Goal: Use online tool/utility: Utilize a website feature to perform a specific function

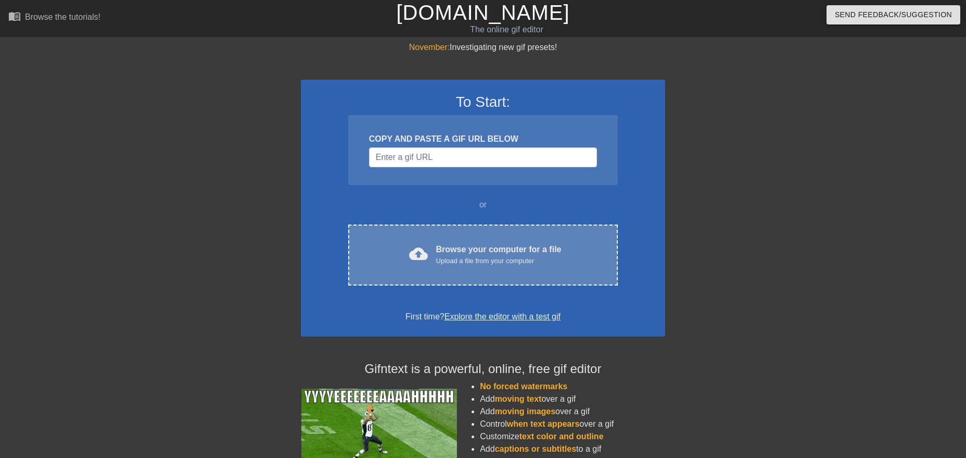
click at [538, 250] on div "Browse your computer for a file Upload a file from your computer" at bounding box center [498, 254] width 125 height 23
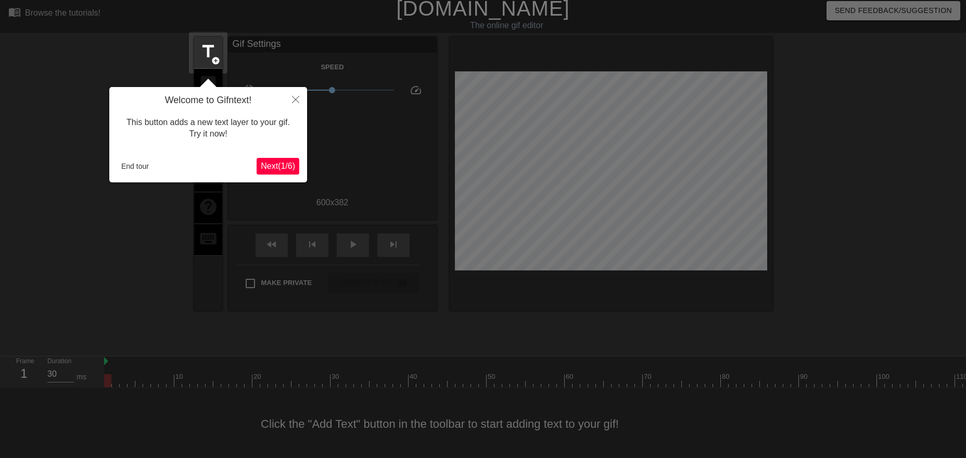
scroll to position [6, 0]
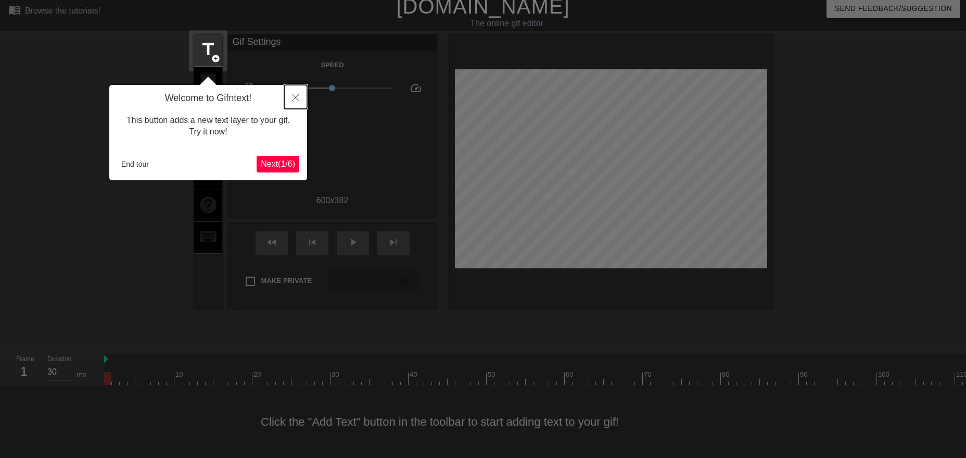
click at [291, 99] on button "Close" at bounding box center [295, 97] width 23 height 24
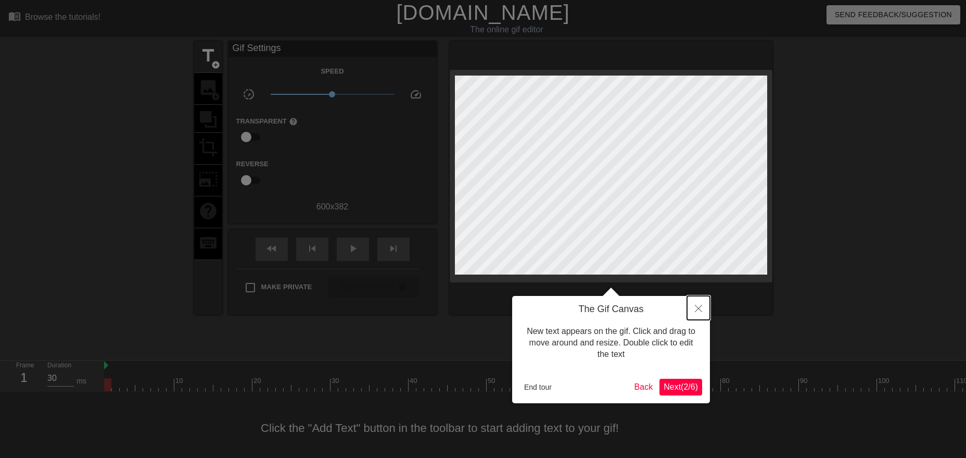
click at [696, 307] on icon "Close" at bounding box center [698, 307] width 7 height 7
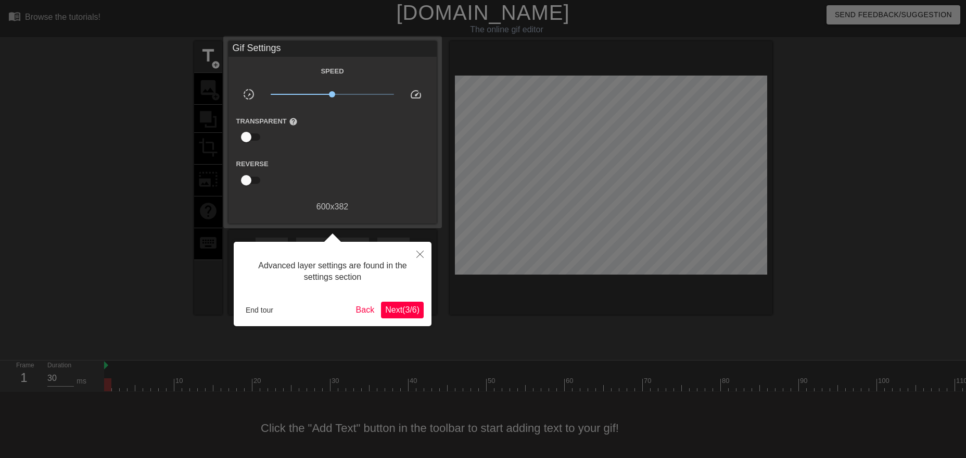
scroll to position [6, 0]
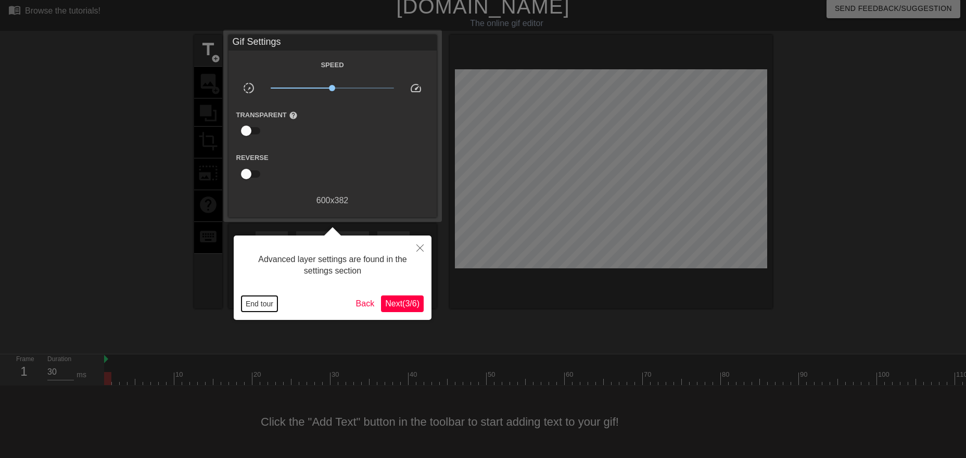
click at [259, 302] on button "End tour" at bounding box center [260, 304] width 36 height 16
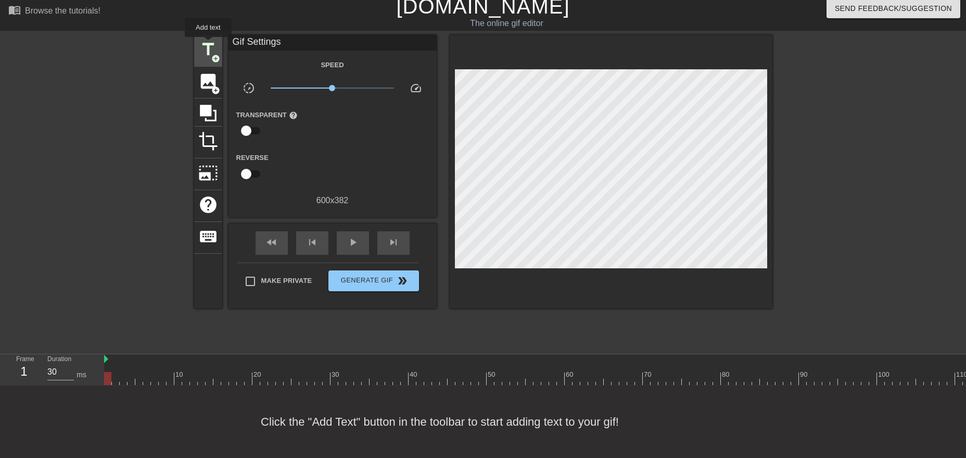
click at [208, 45] on span "title" at bounding box center [208, 50] width 20 height 20
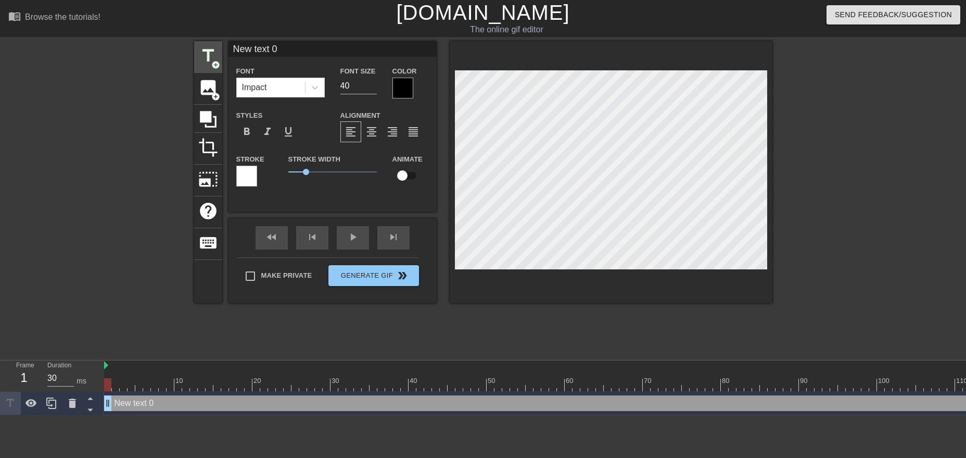
scroll to position [0, 0]
type input "New 0"
type textarea "New 0"
type input "New 0"
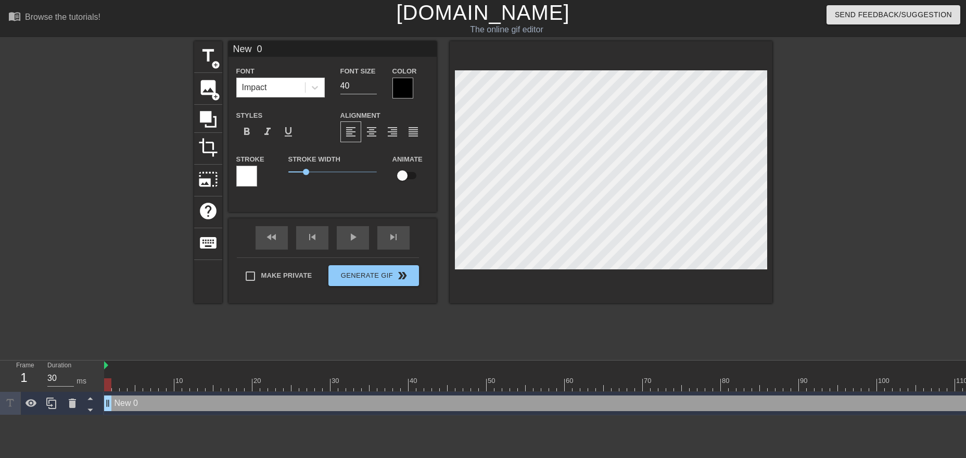
type textarea "New 0"
type input "Ne 0"
type textarea "Ne 0"
type input "Ne"
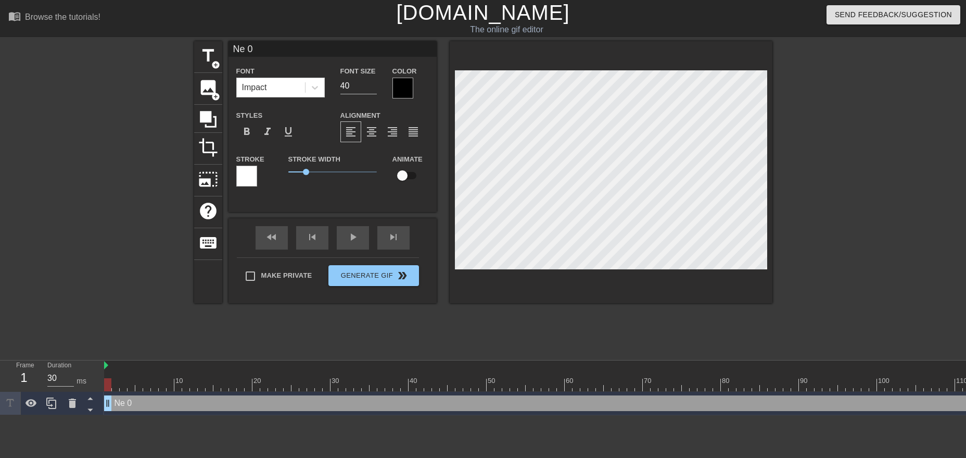
type textarea "Ne"
type input "Ne"
type textarea "Ne"
type input "N"
type textarea "N"
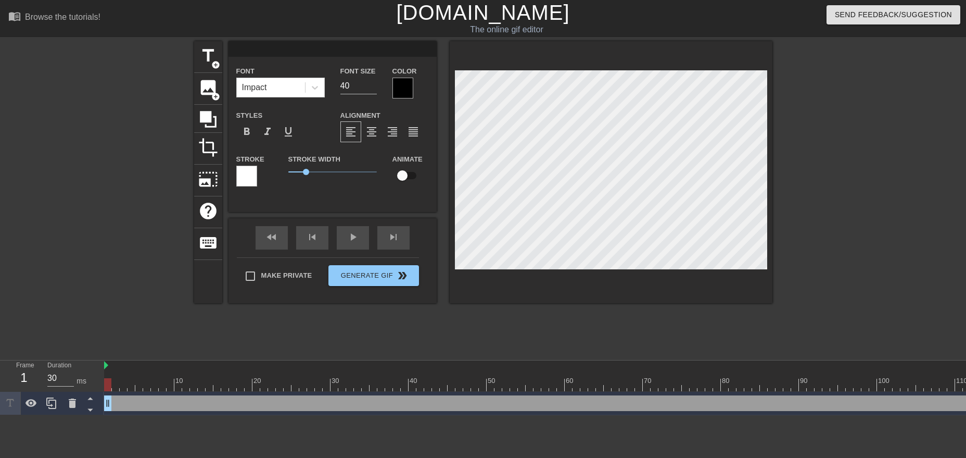
type input "O"
type textarea "O"
type input "OK"
type textarea "OK"
type input "OK"
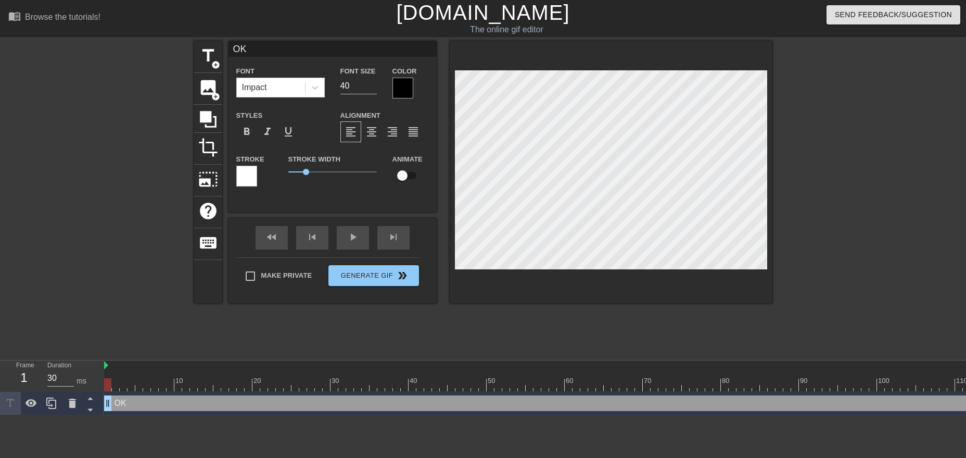
type textarea "OK"
type input "OK g"
type textarea "OK g"
type input "OK"
type textarea "OK"
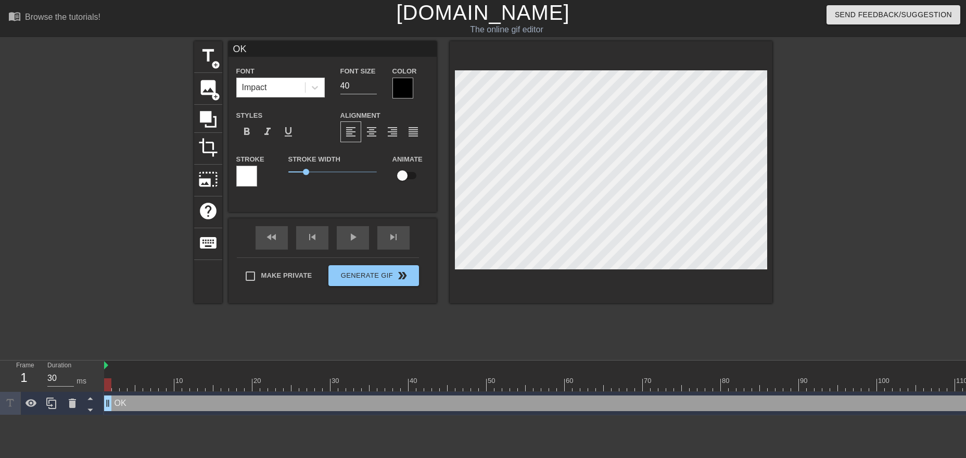
type input "OK G"
type textarea "OK G"
type input "OK GU"
type textarea "OK GU"
type input "OK GUY"
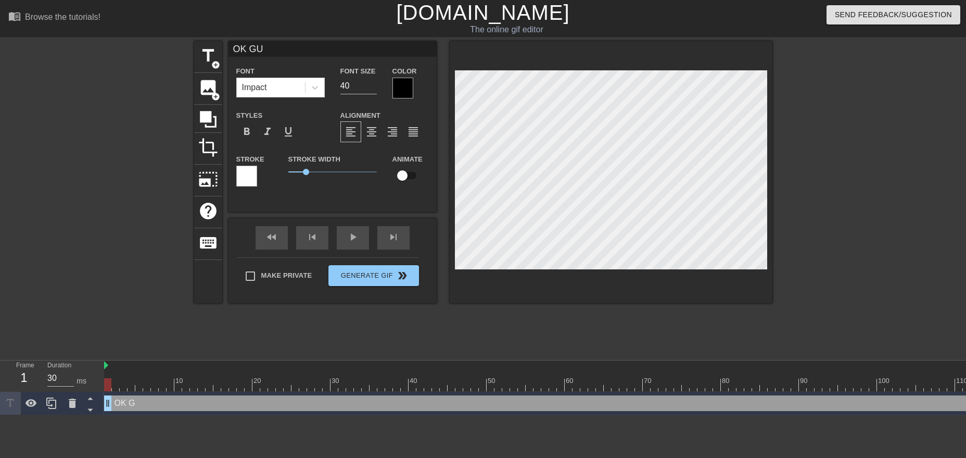
type textarea "OK GUY"
type input "OK GUYS"
type textarea "OK GUYS"
type input "OK GUYS,"
type textarea "OK GUYS,"
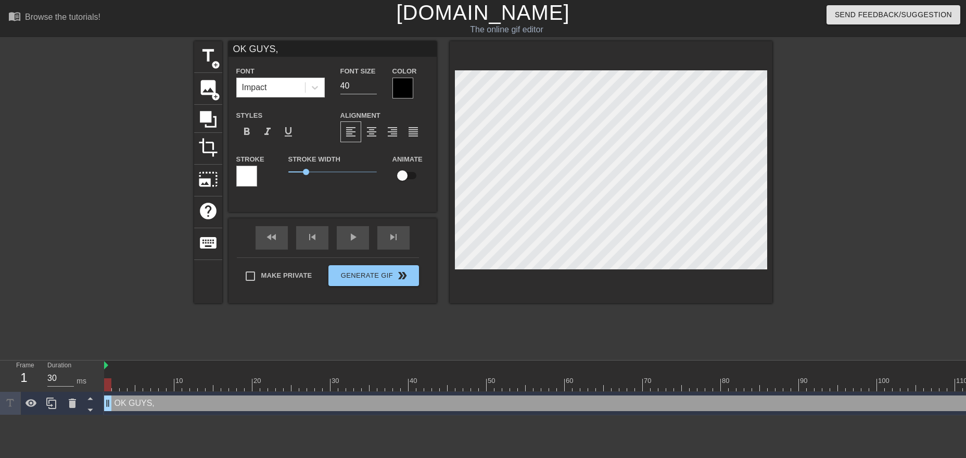
type input "OK GUYS, C"
type textarea "OK GUYS, C"
type input "OK GUYS, CO"
type textarea "OK GUYS, CO"
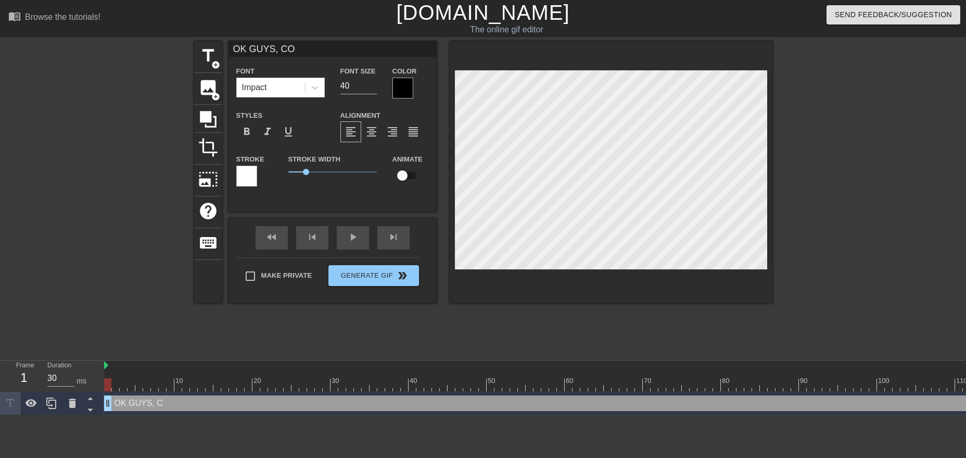
type input "OK GUYS, COM"
type textarea "OK GUYS, COM"
type input "OK GUYS, COME"
type textarea "OK GUYS, COME"
type input "OK GUYS, COME"
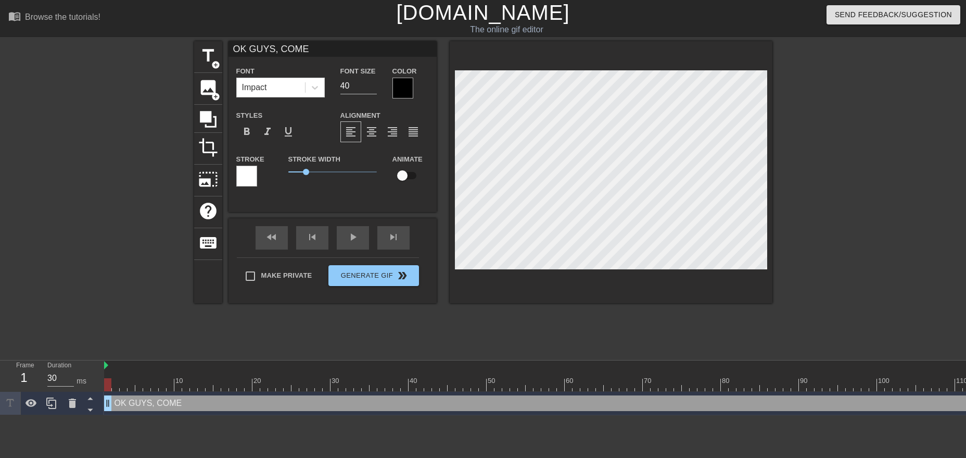
type textarea "OK GUYS, COME"
type input "OK GUYS, COME O"
type textarea "OK GUYS, COME O"
type input "OK GUYS, COME ON"
type textarea "OK GUYS, COME ON"
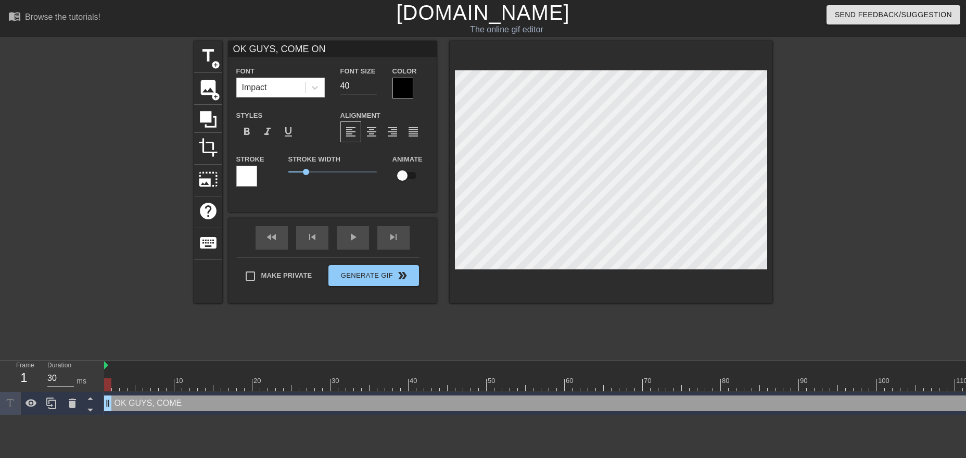
scroll to position [0, 4]
type input "OK GUYS, COME O"
type textarea "OK GUYS, COME O"
type input "OK GUYS, COME"
type textarea "OK GUYS, COME"
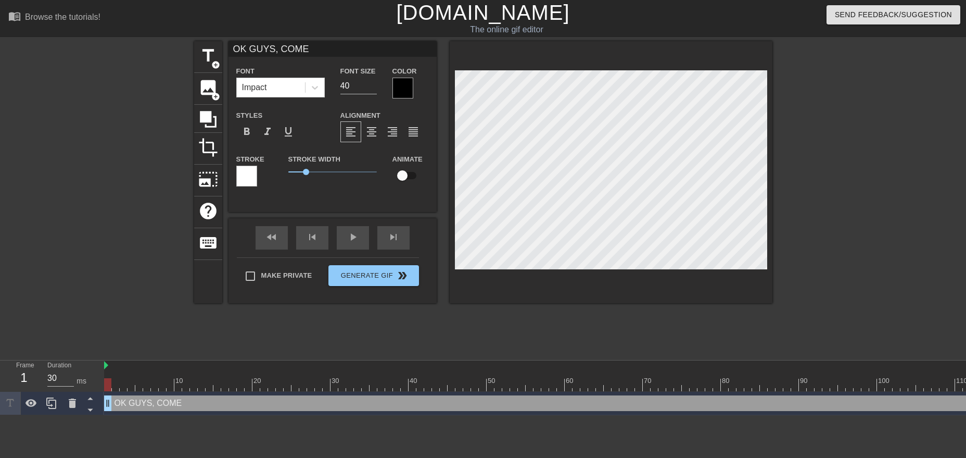
type input "OK GUYS, COME"
type textarea "OK GUYS, COME"
type input "OK GUYS, COM"
type textarea "OK GUYS, COM"
type input "OK GUYS, CO"
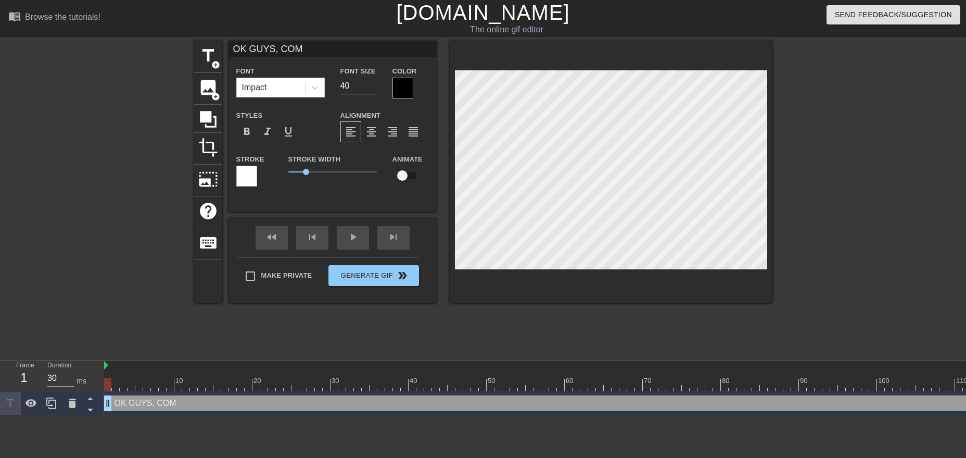
type textarea "OK GUYS, CO"
type input "OK GUYS, C"
type textarea "OK GUYS, C"
type input "OK GUYS,"
type textarea "OK GUYS,"
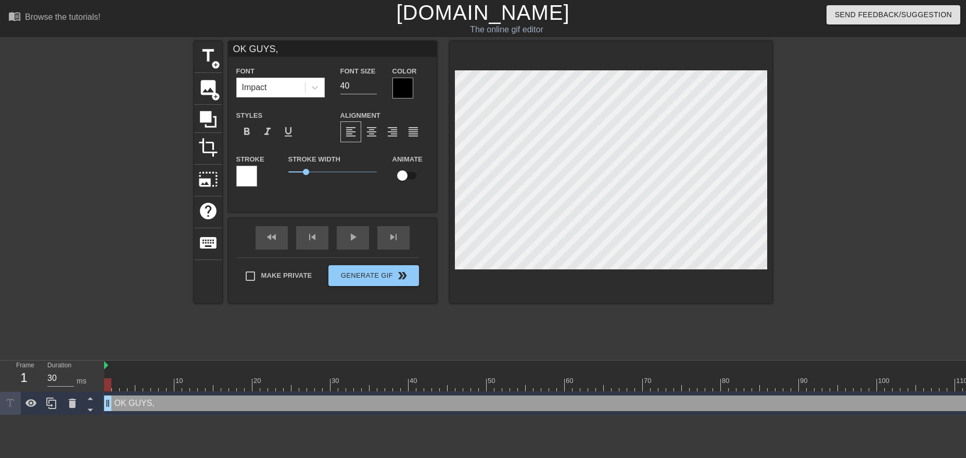
type input "OK GUYS, I"
type textarea "OK GUYS, I"
type input "OK GUYS, IT"
type textarea "OK GUYS, IT"
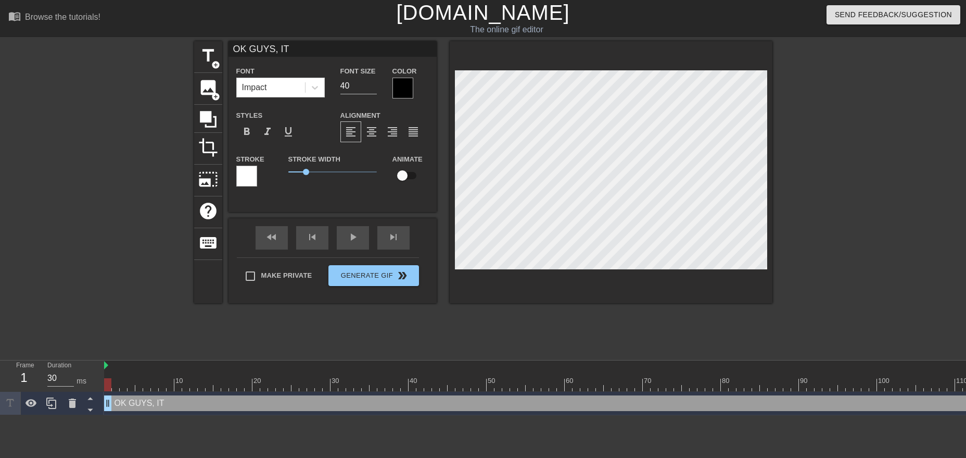
type input "OK GUYS, IT'"
type textarea "OK GUYS, IT'"
type input "OK GUYS, IT's"
type textarea "OK GUYS, IT's"
type input "OK GUYS, IT's"
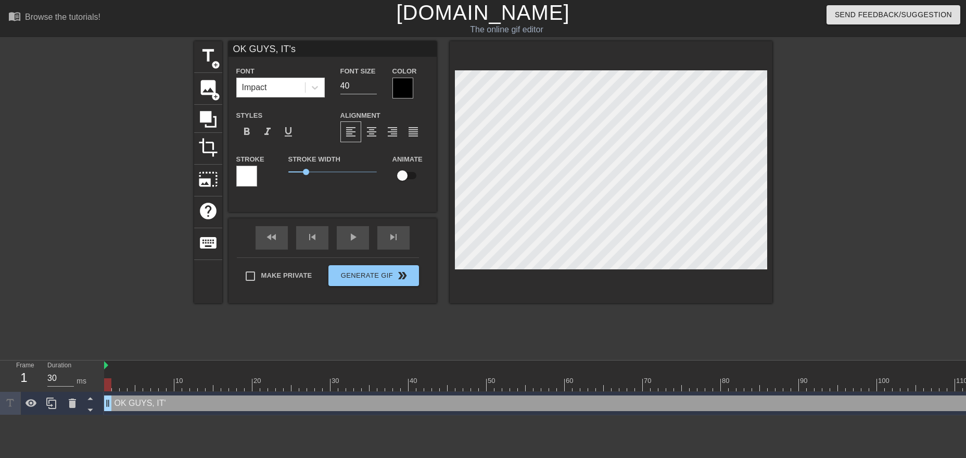
type textarea "OK GUYS, IT's"
type input "OK GUYS, IT's"
type textarea "OK GUYS, IT's"
type input "OK GUYS, IT'"
type textarea "OK GUYS, IT'"
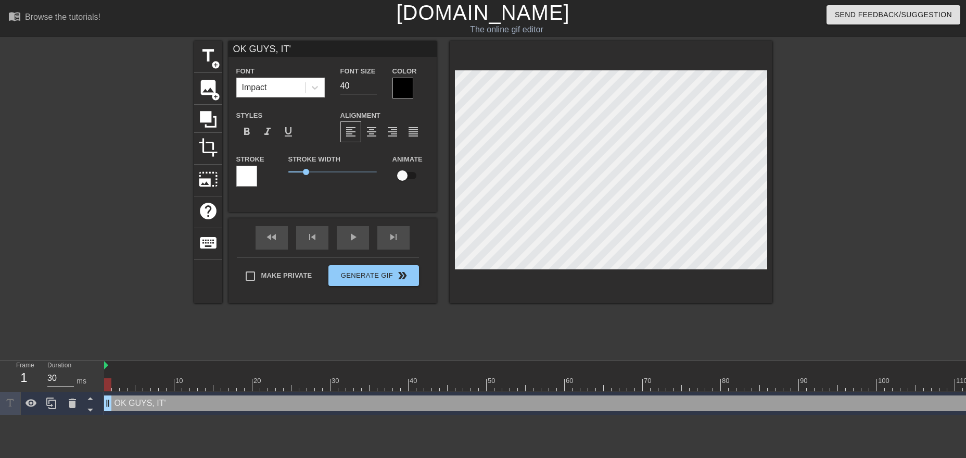
type input "OK GUYS, IT'S"
type textarea "OK GUYS, IT'S"
type input "OK GUYS, IT'S"
type textarea "OK GUYS, IT'S"
type input "OK GUYS, IT'S S"
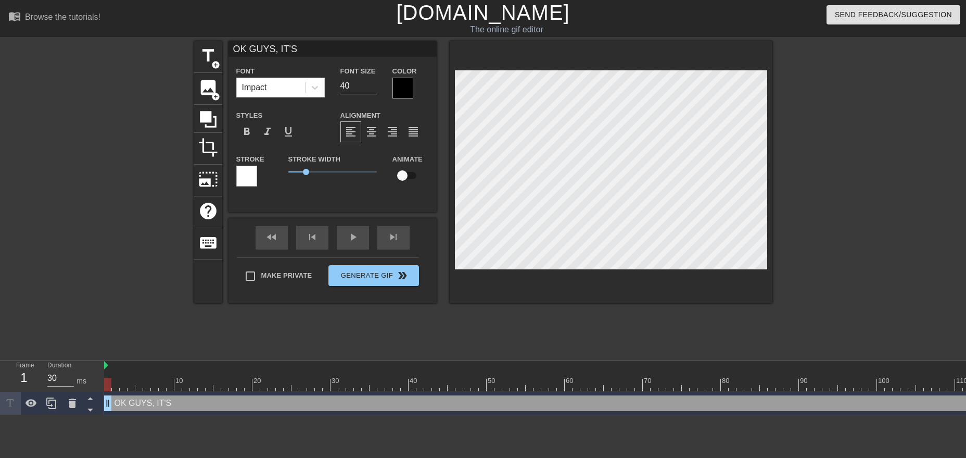
type textarea "OK GUYS, IT'S S"
type input "OK GUYS, IT'S SH"
type textarea "OK GUYS, IT'S SH"
type input "OK GUYS, IT'S SHO"
type textarea "OK GUYS, IT'S SHO"
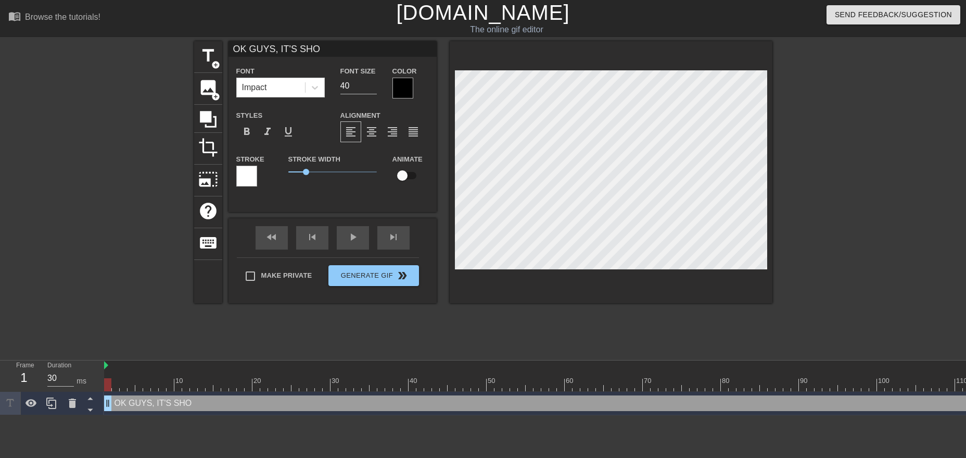
type input "OK GUYS, IT'S SHOW"
type textarea "OK GUYS, IT'S SHOW"
type input "OK GUYS, IT'S SHOW"
type textarea "OK GUYS, IT'S SHOW"
type input "OK GUYS, IT'S SHOW"
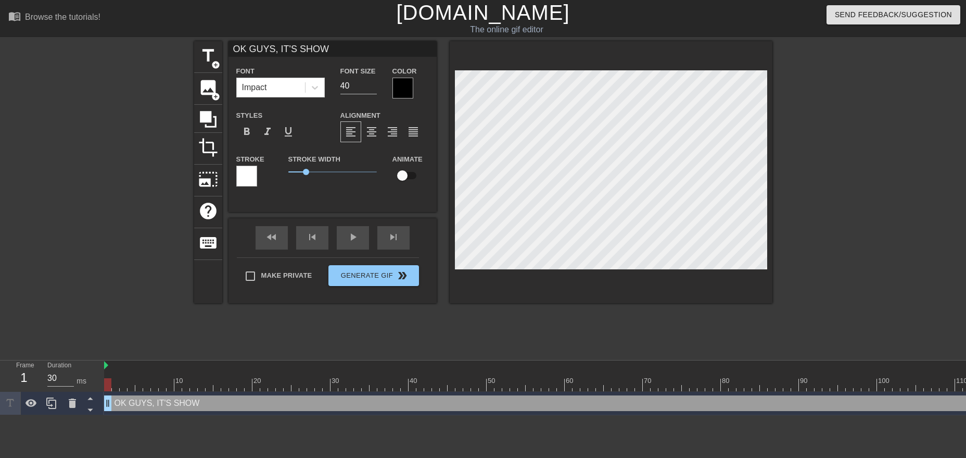
type textarea "OK GUYS, IT'S SHOW"
type input "OK GUYS, IT'S SHOWT"
type textarea "OK GUYS, IT'S SHOWT"
type input "OK GUYS, IT'S SHOWTI"
type textarea "OK GUYS, IT'S SHOWTI"
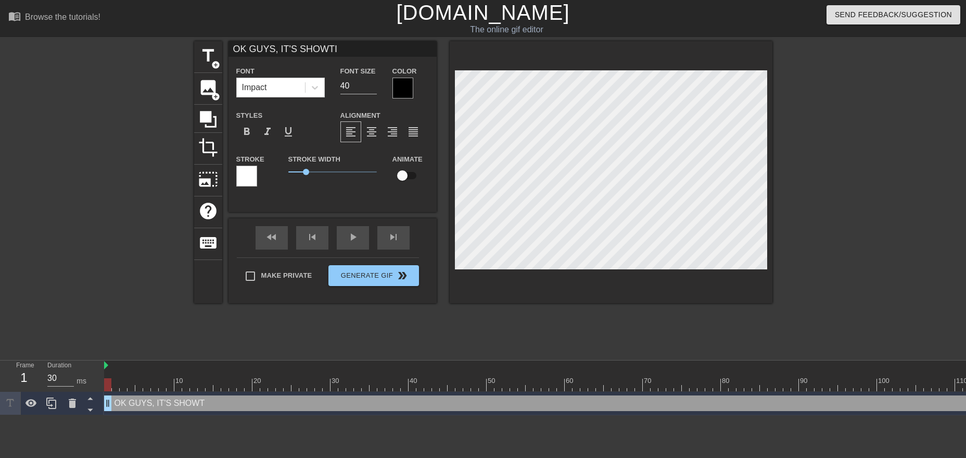
type input "OK GUYS, IT'S SHOWTIM"
type textarea "OK GUYS, IT'S SHOWTIM"
type input "OK GUYS, IT'S SHOWTIME"
type textarea "OK GUYS, IT'S SHOWTIME"
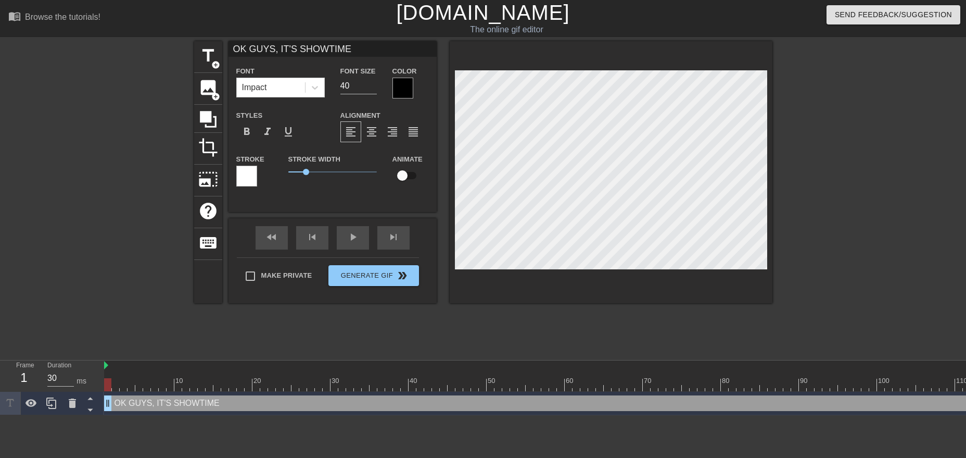
type input "OK GUYS, IT'S SHOWTIME!"
type textarea "OK GUYS, IT'S SHOWTIME!"
type input "OK GUYS, IT'S SHOWTIME"
type textarea "OK GUYS, IT'S SHOWTIME"
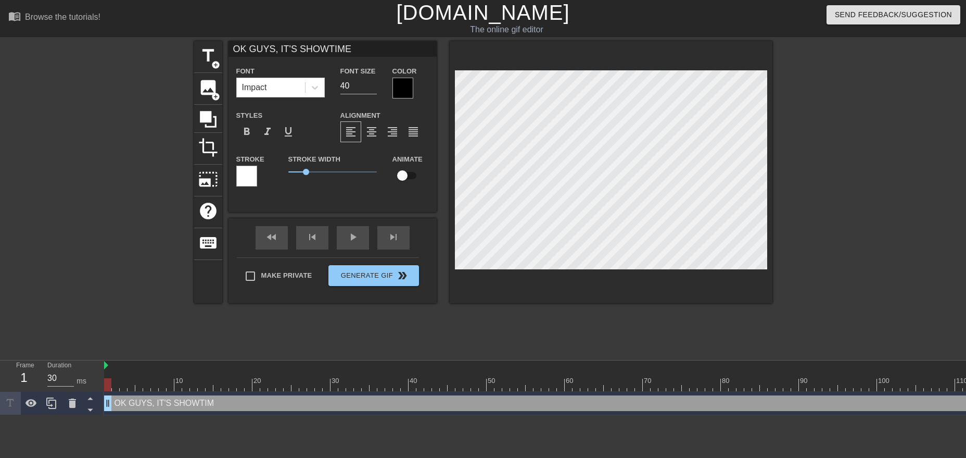
type input "OK GUYS, IT'S SHOWTIM"
type textarea "OK GUYS, IT'S SHOWTIM"
type input "OK GUYS, IT'S SHOWTI"
type textarea "OK GUYS, IT'S SHOWTI"
type input "OK GUYS, IT'S SHOWT"
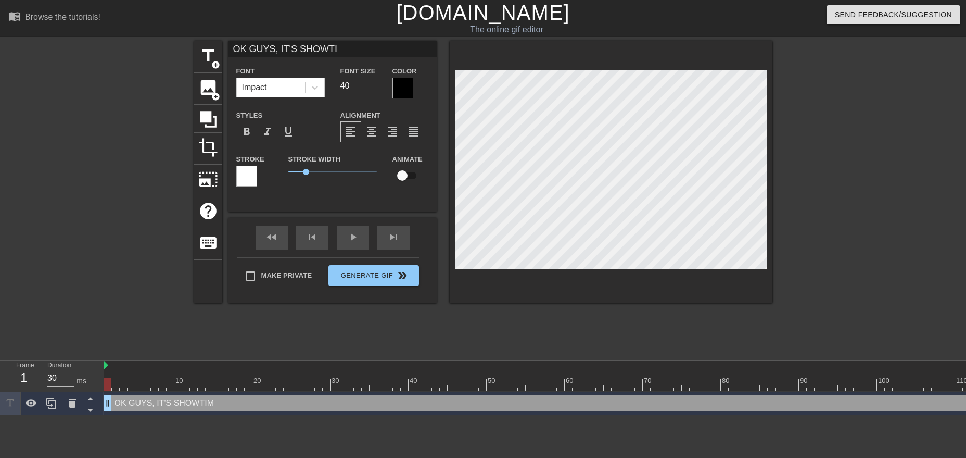
type textarea "OK GUYS, IT'S SHOWT"
type input "OK GUYS, IT'S SHOW"
type textarea "OK GUYS, IT'S SHOW"
type input "OK GUYS, IT'S SHO"
type textarea "OK GUYS, IT'S SHO"
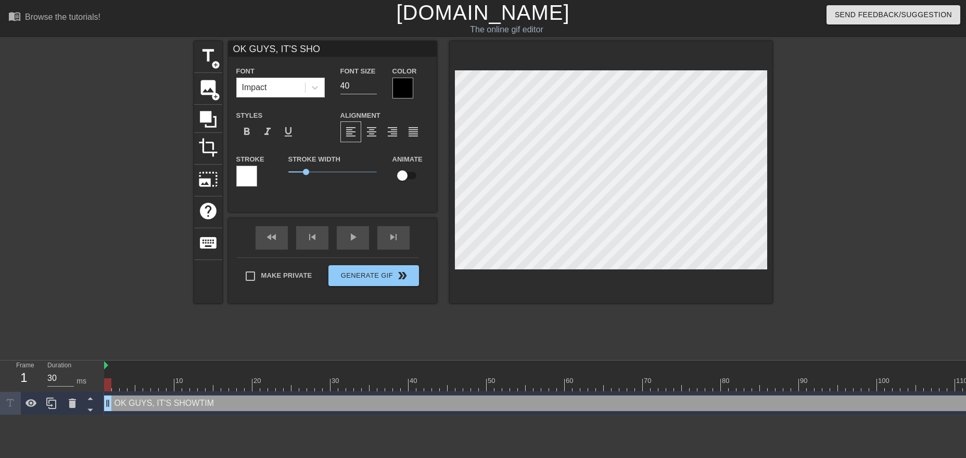
type input "OK GUYS, IT'S SH"
type textarea "OK GUYS, IT'S SH"
type input "OK GUYS, IT'S S"
type textarea "OK GUYS, IT'S S"
type input "OK GUYS, IT'S"
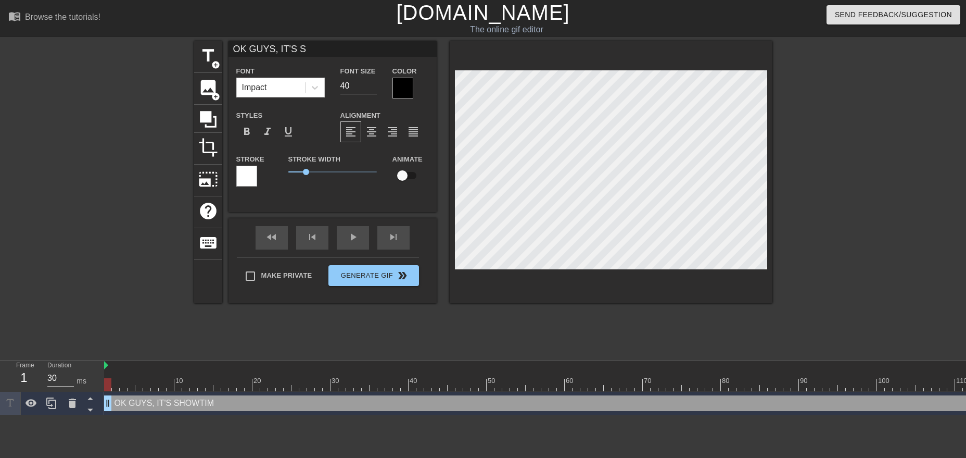
type textarea "OK GUYS, IT'S"
type input "OK GUYS, IT'S"
type textarea "OK GUYS, IT'S"
type input "OK GUYS, IT'"
type textarea "OK GUYS, IT'"
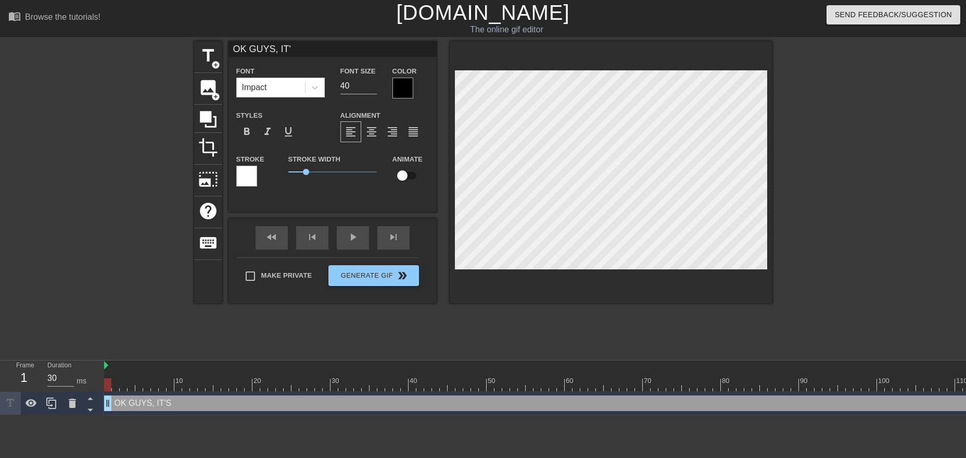
type input "OK GUYS, IT"
type textarea "OK GUYS, IT"
type input "OK GUYS, I"
type textarea "OK GUYS, I"
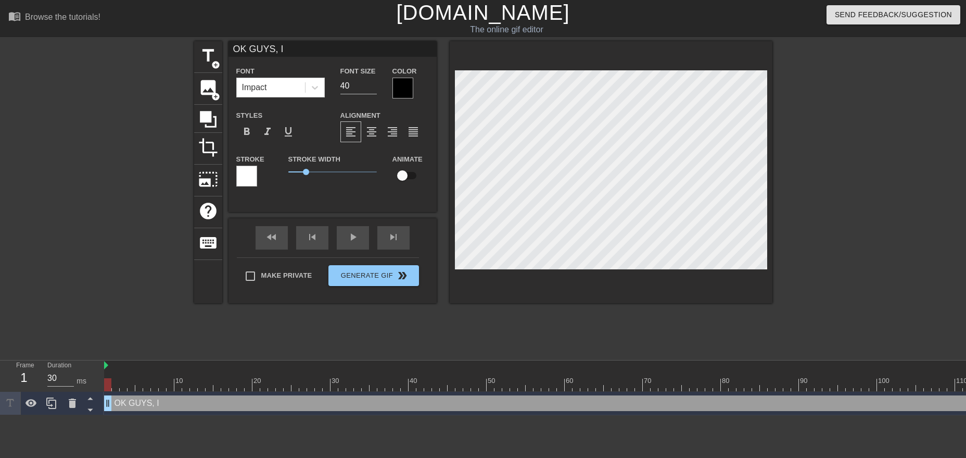
type input "OK GUYS,"
type textarea "OK GUYS,"
type input "OK GUYS, C"
type textarea "OK GUYS, C"
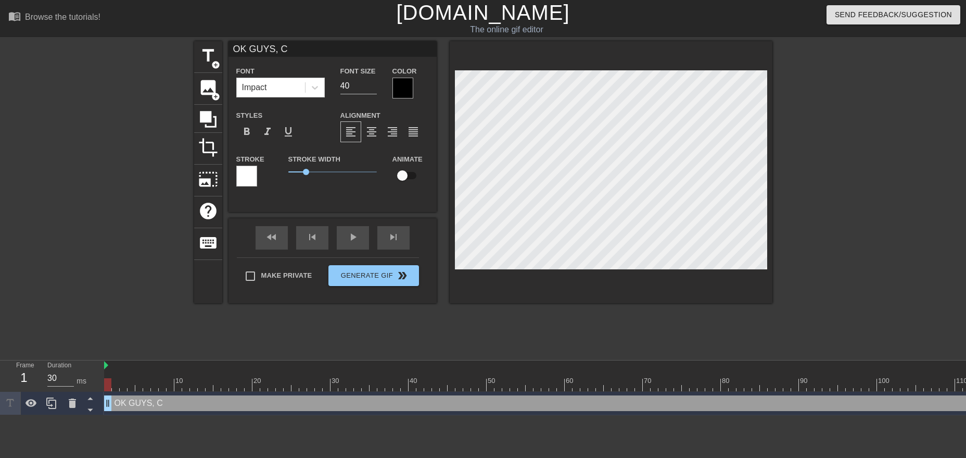
type input "OK GUYS, C'"
type textarea "OK GUYS, C'"
type input "OK GUYS, C'M"
type textarea "OK GUYS, C'M"
type input "OK GUYS, C'MO"
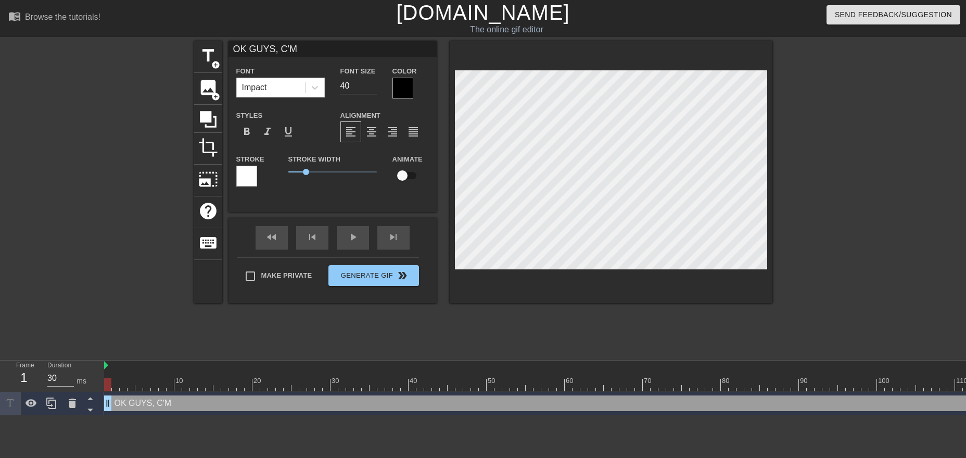
type textarea "OK GUYS, C'MO"
type input "OK GUYS, C'MON"
type textarea "OK GUYS, C'MON"
type input "OK GUYS, C'MON,"
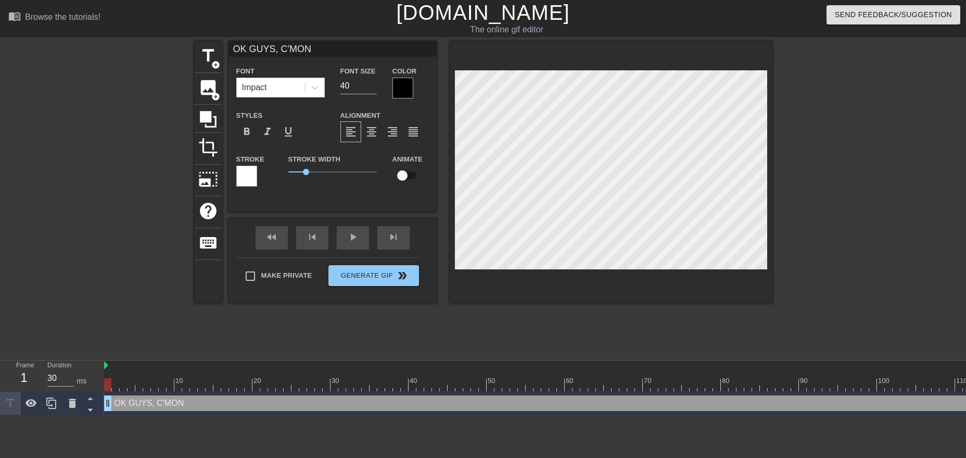
type textarea "OK GUYS, C'MON,"
type input "OK GUYS, C'MON,"
type textarea "OK GUYS, C'MON,"
type input "OK GUYS, C'MON, Q"
type textarea "OK GUYS, C'MON, Q"
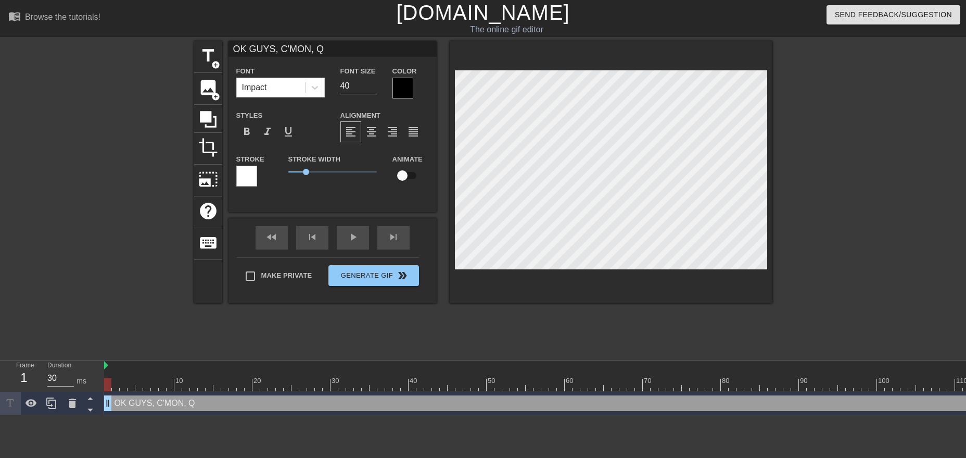
type input "OK GUYS, C'MON, QU"
type textarea "OK GUYS, C'MON, QU"
type input "OK GUYS, C'MON, QUI"
type textarea "OK GUYS, C'MON, QUI"
type input "OK GUYS, C'MON, QUIC"
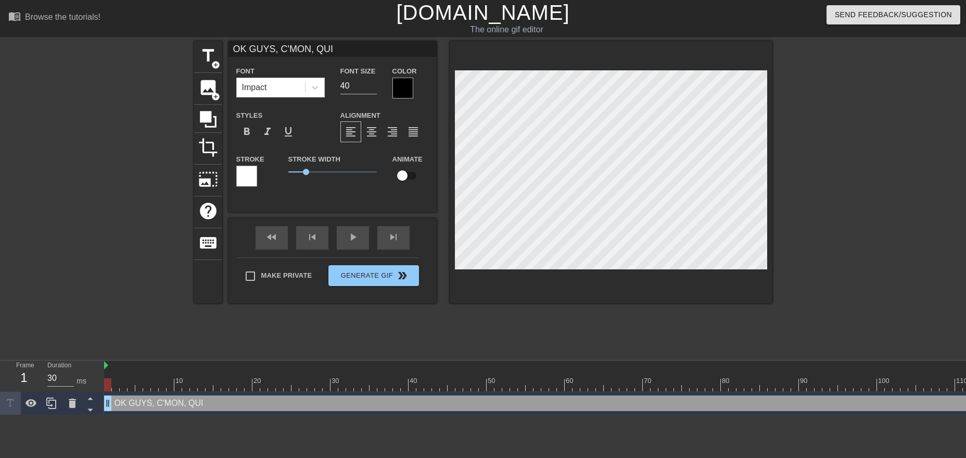
type textarea "OK GUYS, C'MON, QUIC"
type input "OK GUYS, C'MON, QUICK"
type textarea "OK GUYS, C'MON, QUICK"
type input "OK GUYS, C'MON, QUICKL"
type textarea "OK GUYS, C'MON, [PERSON_NAME]"
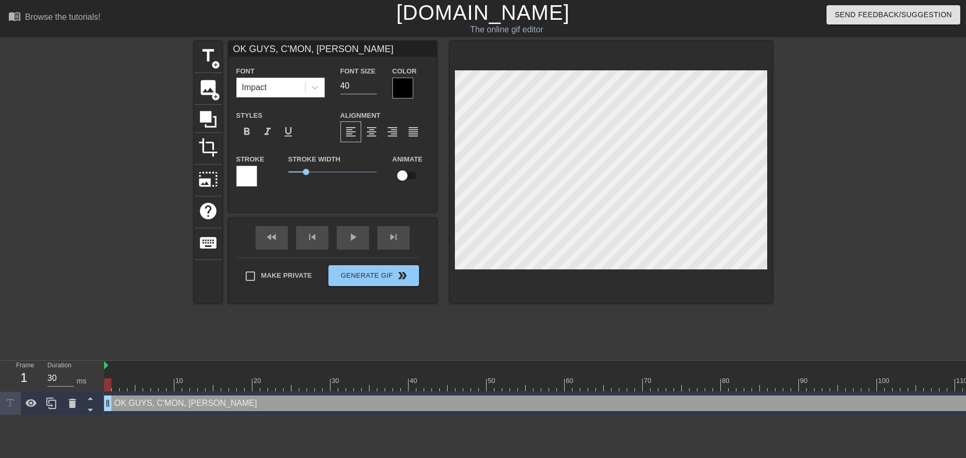
type input "OK GUYS, C'MON, QUICKL"
type textarea "OK GUYS, C'MON, QUICKL"
type input "OK GUYS, C'MON, QUICKLY"
type textarea "OK GUYS, C'MON, QUICKLY"
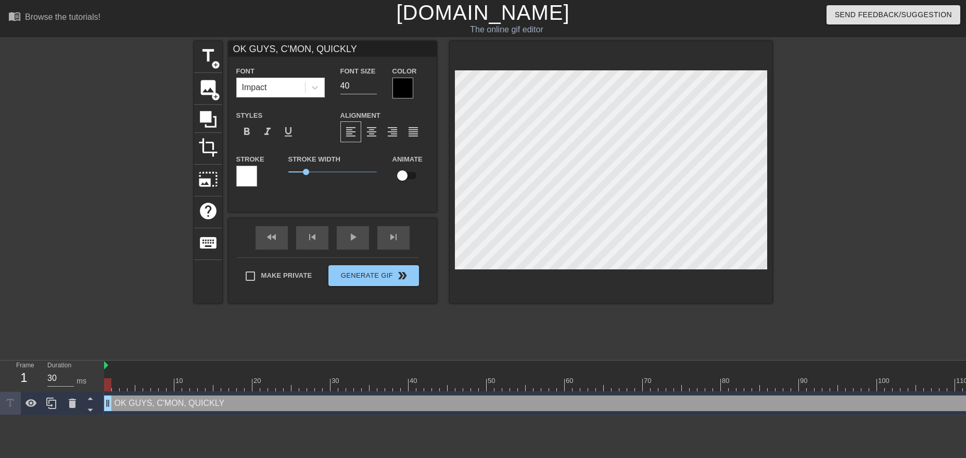
click at [855, 184] on div at bounding box center [863, 197] width 156 height 312
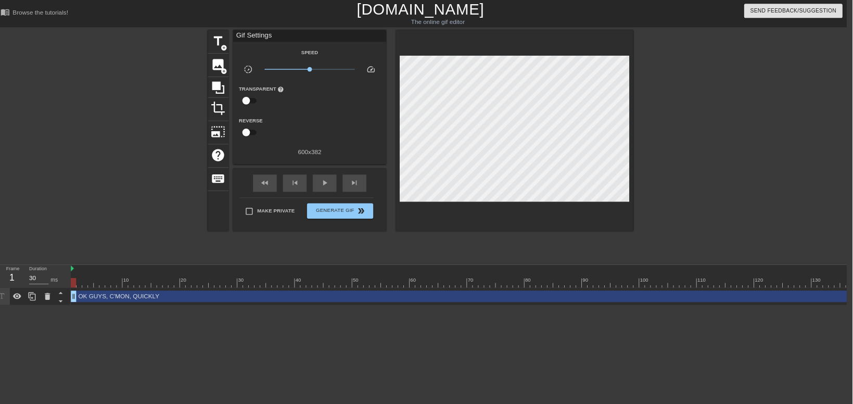
scroll to position [0, 7]
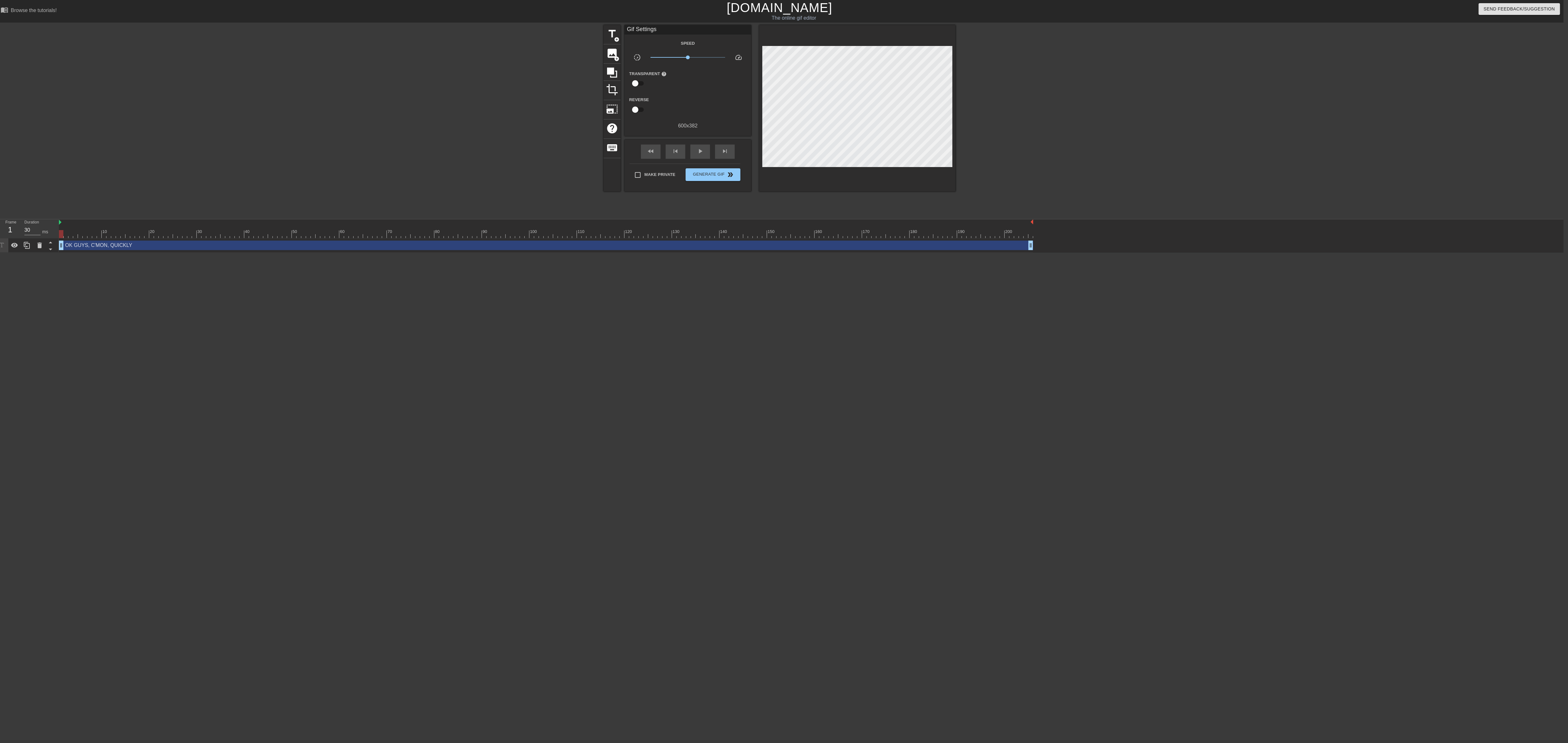
click at [588, 251] on div "OK GUYS, C'MON, QUICKLY drag_handle drag_handle" at bounding box center [546, 245] width 975 height 14
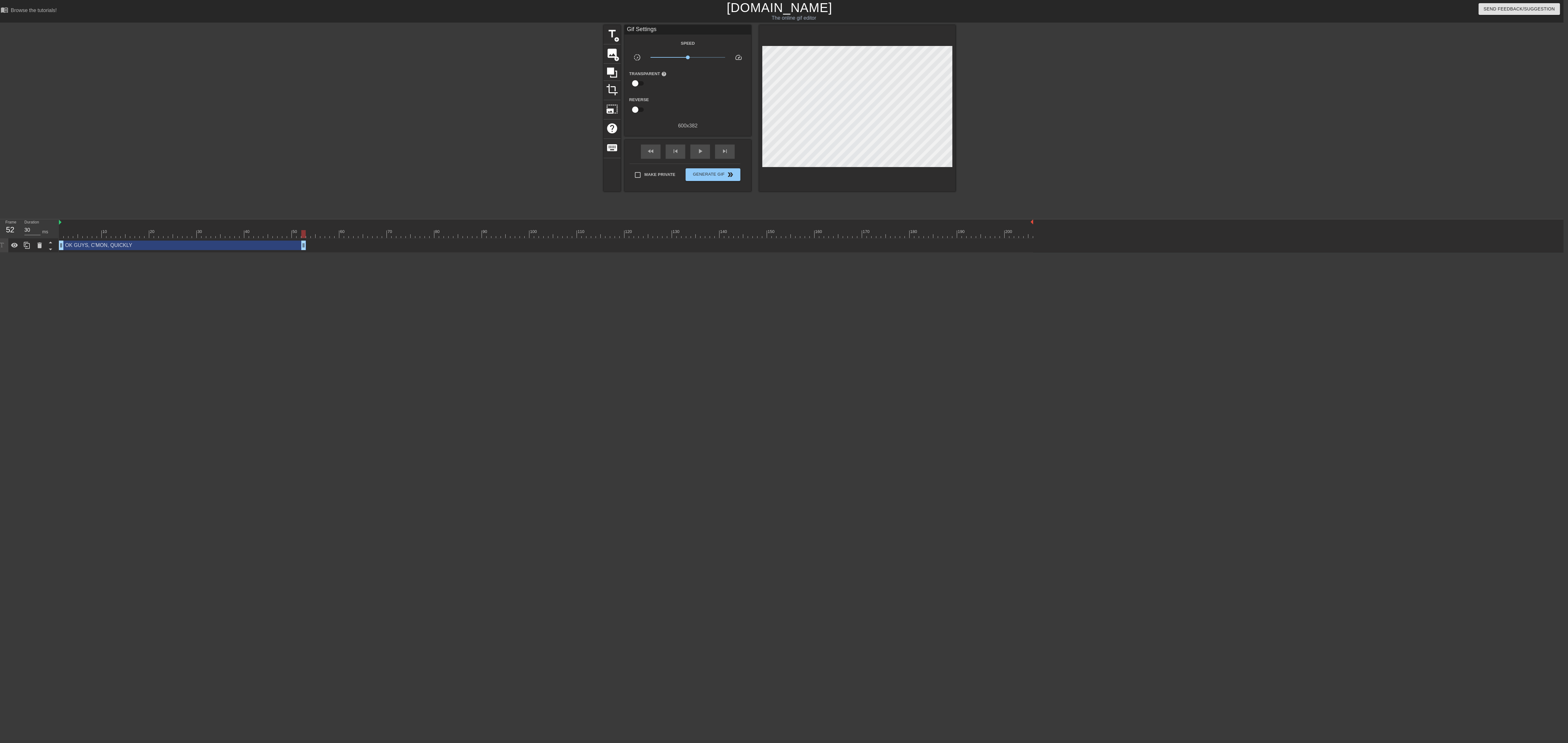
drag, startPoint x: 1030, startPoint y: 244, endPoint x: 305, endPoint y: 252, distance: 725.0
click at [305, 252] on div "OK GUYS, C'MON, QUICKLY drag_handle drag_handle" at bounding box center [546, 245] width 975 height 14
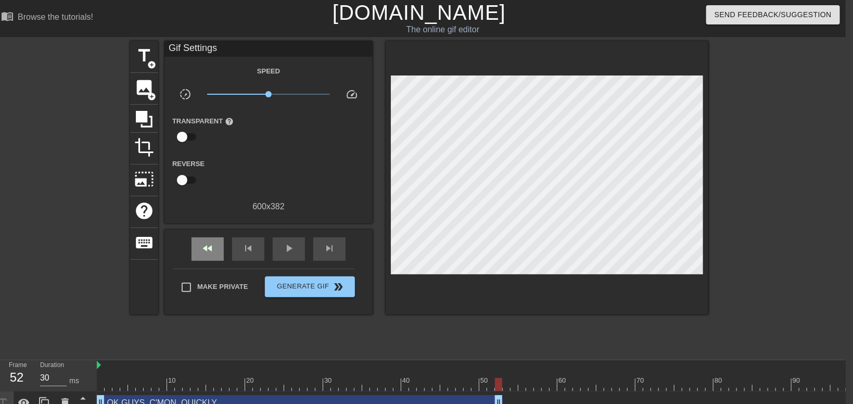
click at [207, 242] on span "fast_rewind" at bounding box center [207, 248] width 12 height 12
click at [283, 252] on span "play_arrow" at bounding box center [289, 248] width 12 height 12
type input "30"
click at [286, 249] on span "pause" at bounding box center [289, 248] width 12 height 12
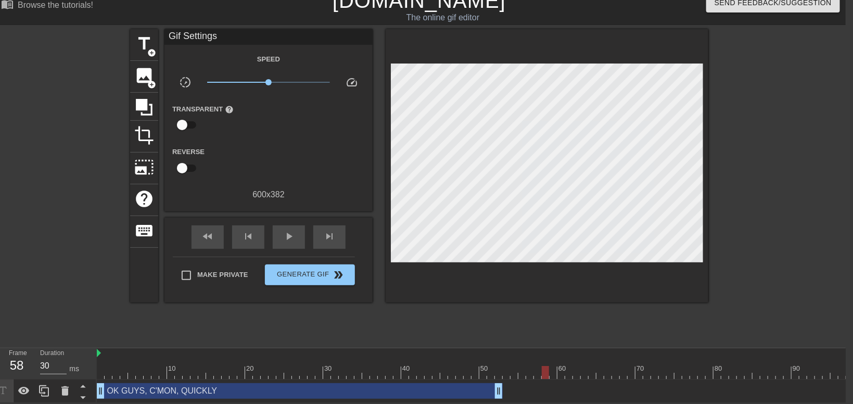
click at [469, 384] on div "OK GUYS, C'MON, QUICKLY drag_handle drag_handle" at bounding box center [300, 391] width 406 height 16
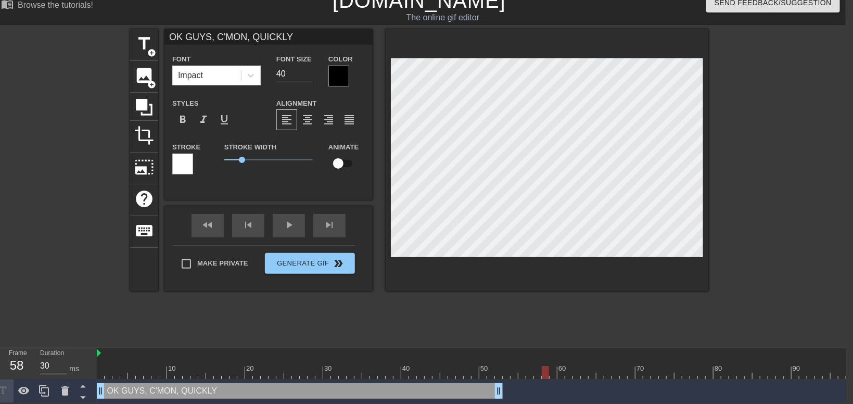
type input "OK GUYS, , QUICKLY"
type textarea "OK GUYS, , QUICKLY"
type input "OK GUYS, F, QUICKLY"
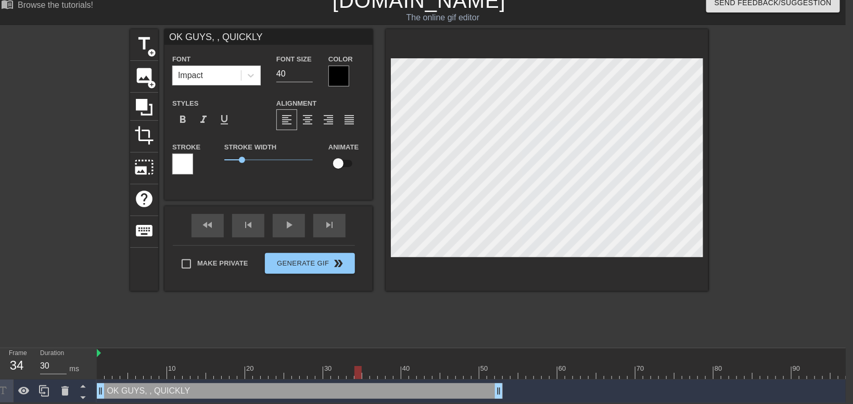
type textarea "OK GUYS, F, QUICKLY"
type input "OK GUYS, FO, QUICKLY"
type textarea "OK GUYS, FO, QUICKLY"
type input "OK GUYS, FOL, QUICKLY"
type textarea "OK GUYS, FOL, QUICKLY"
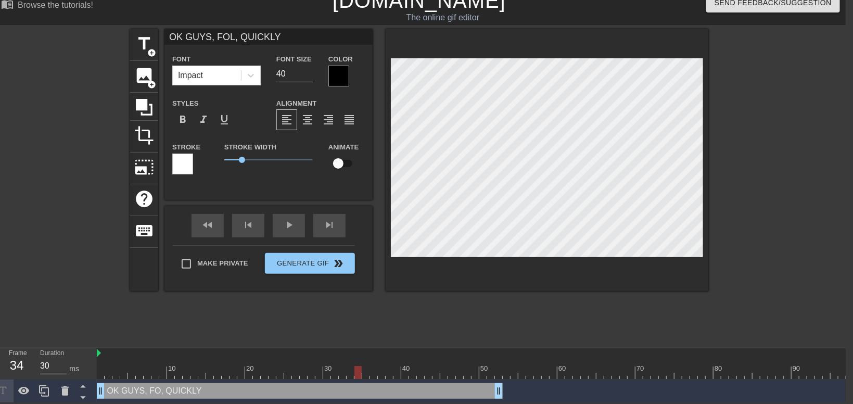
type input "OK GUYS, FOLO, QUICKLY"
type textarea "OK GUYS, FOLO, QUICKLY"
type input "OK GUYS, FOLOW, QUICKLY"
type textarea "OK GUYS, FOLOW, QUICKLY"
type input "OK GUYS, FOLO, QUICKLY"
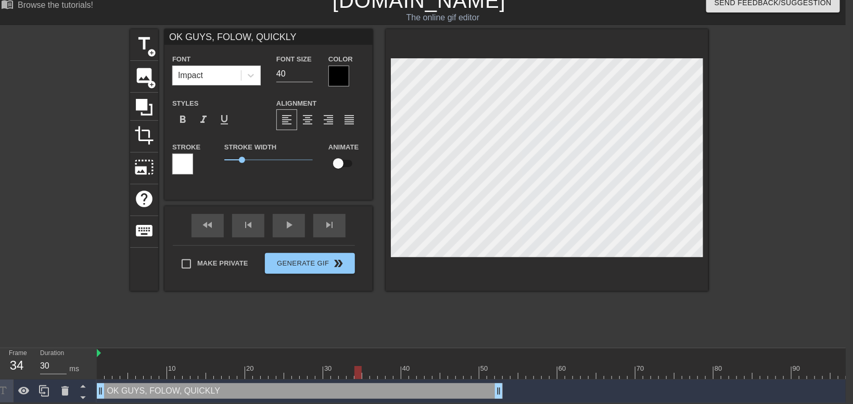
type textarea "OK GUYS, FOLO, QUICKLY"
type input "OK GUYS, FOL, QUICKLY"
type textarea "OK GUYS, FOL, QUICKLY"
type input "OK GUYS, FO, QUICKLY"
type textarea "OK GUYS, FO, QUICKLY"
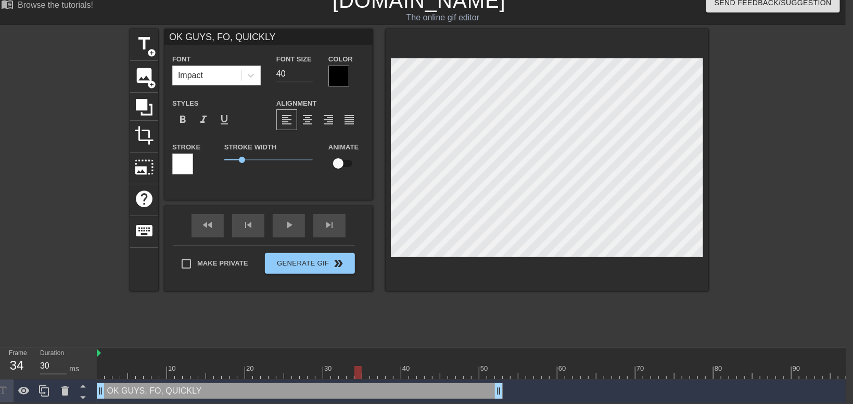
type input "OK GUYS, FOL, QUICKLY"
type textarea "OK GUYS, FOL, QUICKLY"
type input "OK GUYS, FOLL, QUICKLY"
type textarea "OK GUYS, FOLL, QUICKLY"
type input "OK GUYS, FOLLO, QUICKLY"
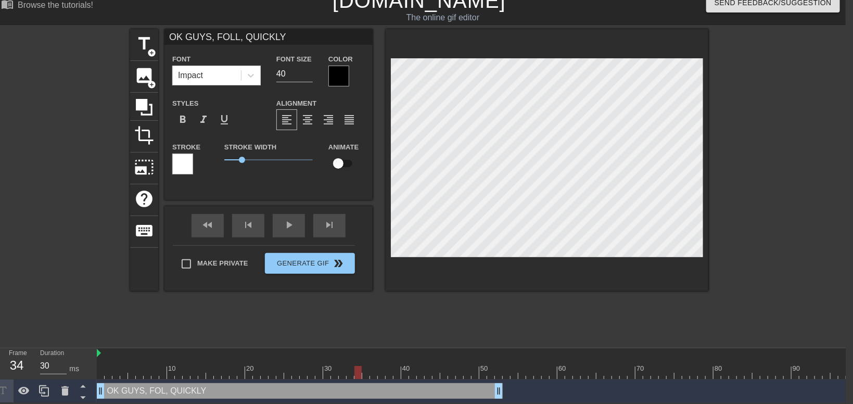
type textarea "OK GUYS, FOLLO, QUICKLY"
type input "OK GUYS, FOLLOW, QUICKLY"
type textarea "OK GUYS, FOLLOW, QUICKLY"
type input "OK GUYS, FOLLOW , QUICKLY"
type textarea "OK GUYS, FOLLOW , QUICKLY"
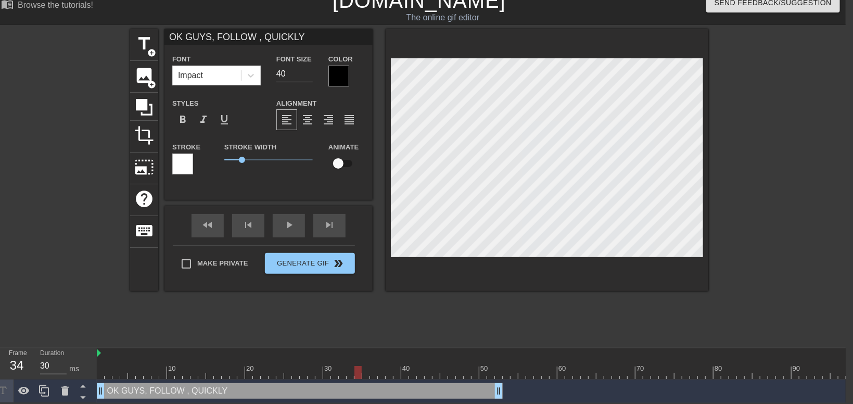
type input "OK GUYS, FOLLOW M, QUICKLY"
type textarea "OK GUYS, FOLLOW M, QUICKLY"
type input "OK GUYS, FOLLOW ME, QUICKLY"
type textarea "OK GUYS, FOLLOW ME, QUICKLY"
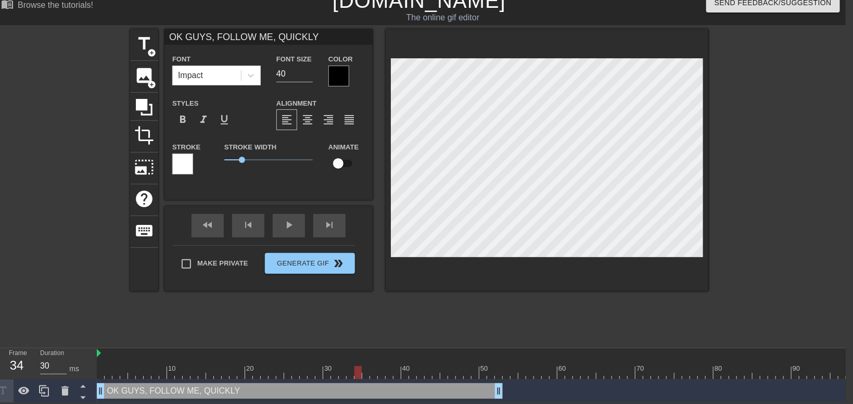
type input "OK GUYS, FOLLOW ME QUICKLY"
type textarea "OK GUYS, FOLLOW ME QUICKLY"
drag, startPoint x: 498, startPoint y: 388, endPoint x: 554, endPoint y: 388, distance: 55.7
click at [554, 388] on div "OK GUYS, FOLLOW ME QUICKLY drag_handle drag_handle" at bounding box center [327, 391] width 461 height 16
click at [39, 391] on icon at bounding box center [44, 391] width 12 height 12
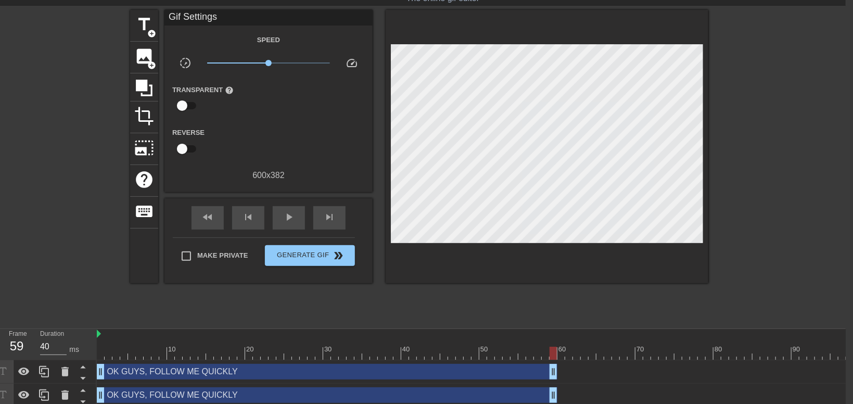
scroll to position [36, 7]
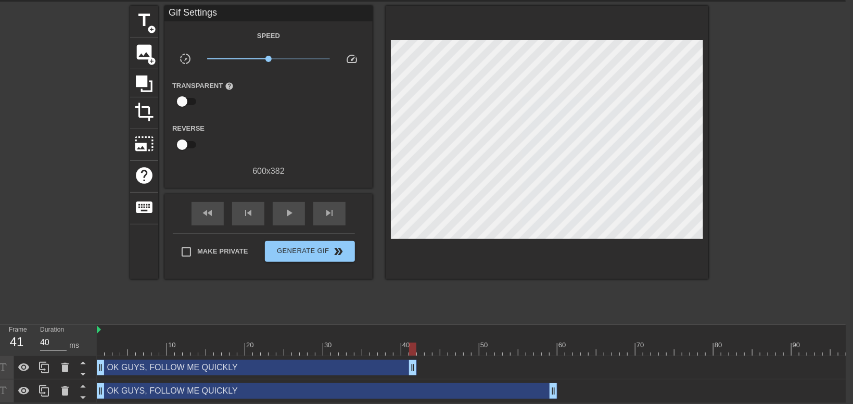
drag, startPoint x: 554, startPoint y: 366, endPoint x: 416, endPoint y: 364, distance: 138.0
click at [416, 364] on div "OK GUYS, FOLLOW ME QUICKLY drag_handle drag_handle" at bounding box center [257, 368] width 320 height 16
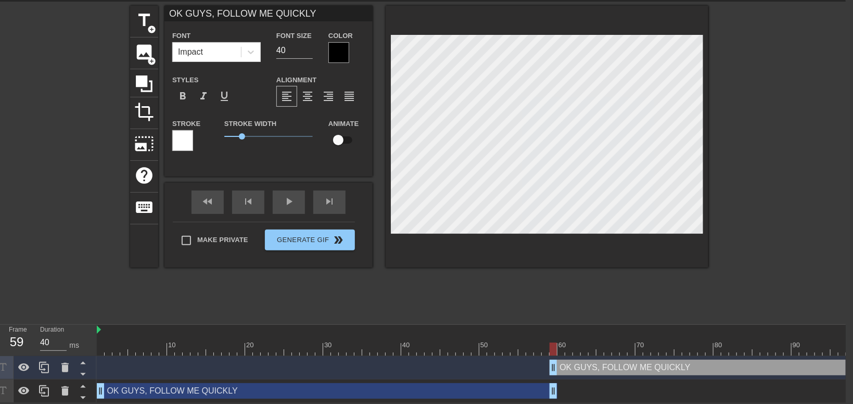
type input "30"
drag, startPoint x: 349, startPoint y: 370, endPoint x: 811, endPoint y: 357, distance: 462.4
click at [689, 369] on div "OK GUYS, FOLLOW ME QUICKLY drag_handle drag_handle" at bounding box center [717, 368] width 320 height 16
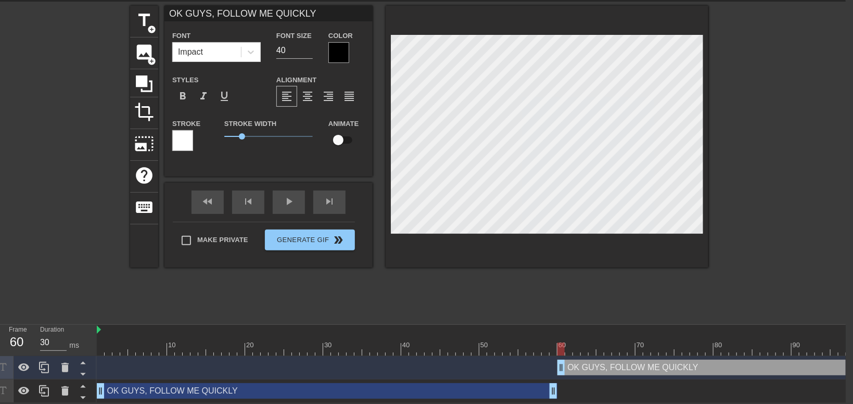
scroll to position [0, 4]
type input "OK GUYS, FOLLOW ME QUICKL"
type textarea "OK GUYS, FOLLOW ME QUICKL"
type input "OK GUYS, FOLLOW ME QUICK"
type textarea "OK GUYS, FOLLOW ME QUICK"
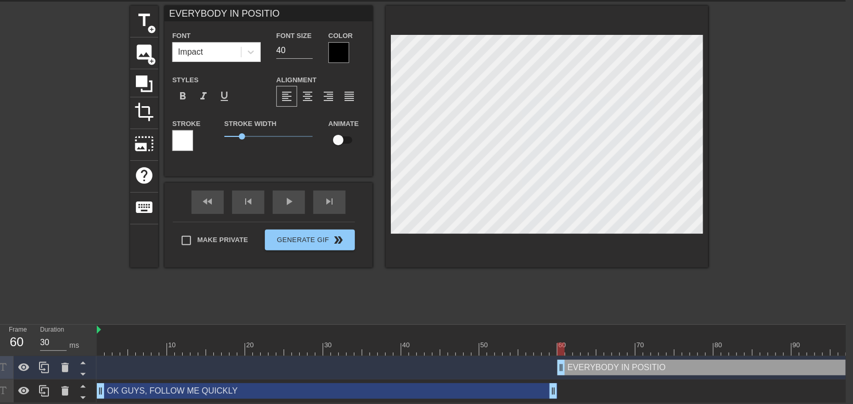
scroll to position [0, 5]
click at [215, 207] on div "fast_rewind" at bounding box center [208, 202] width 32 height 23
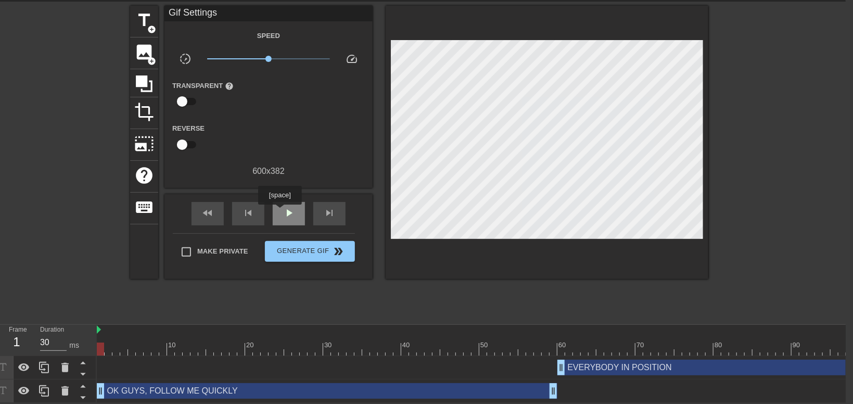
click at [282, 212] on div "play_arrow" at bounding box center [289, 213] width 32 height 23
click at [282, 212] on div "pause" at bounding box center [289, 213] width 32 height 23
drag, startPoint x: 554, startPoint y: 386, endPoint x: 476, endPoint y: 379, distance: 77.9
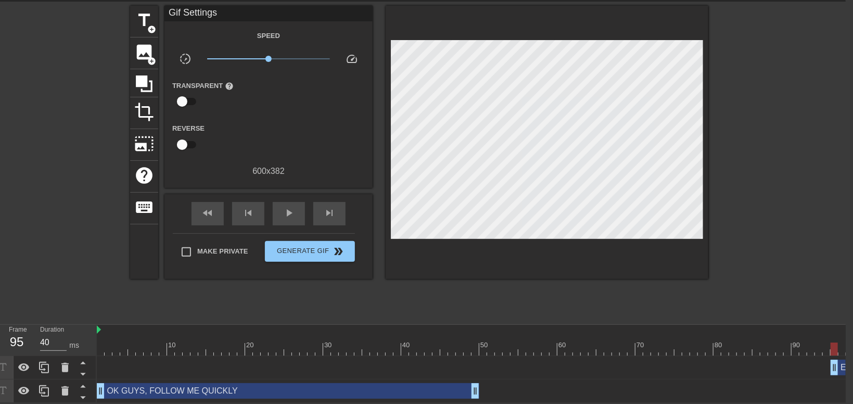
drag, startPoint x: 561, startPoint y: 364, endPoint x: 835, endPoint y: 360, distance: 274.3
click at [835, 360] on div "EVERYBODY IN POSITION drag_handle drag_handle" at bounding box center [854, 368] width 47 height 16
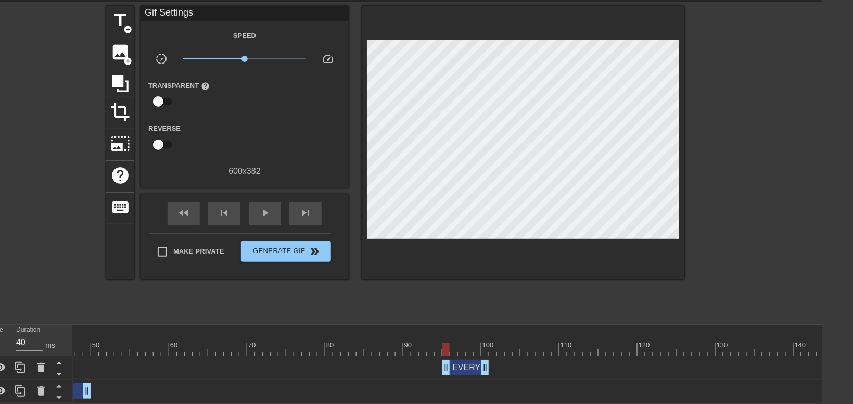
scroll to position [0, 374]
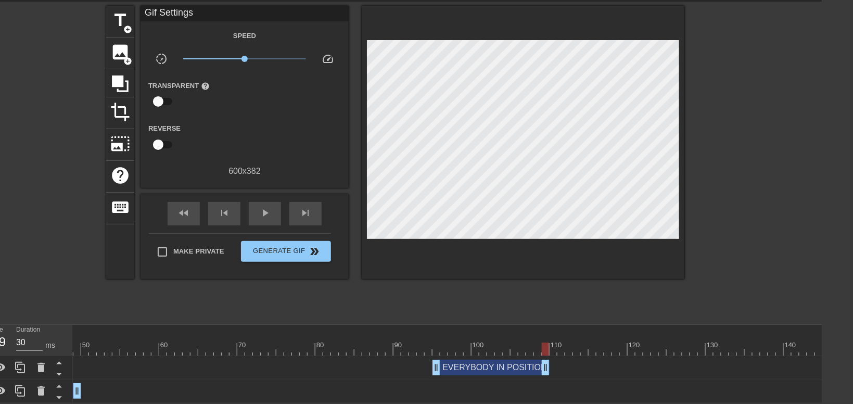
drag, startPoint x: 475, startPoint y: 363, endPoint x: 548, endPoint y: 366, distance: 72.4
click at [548, 366] on div "EVERYBODY IN POSITION drag_handle drag_handle" at bounding box center [491, 368] width 117 height 16
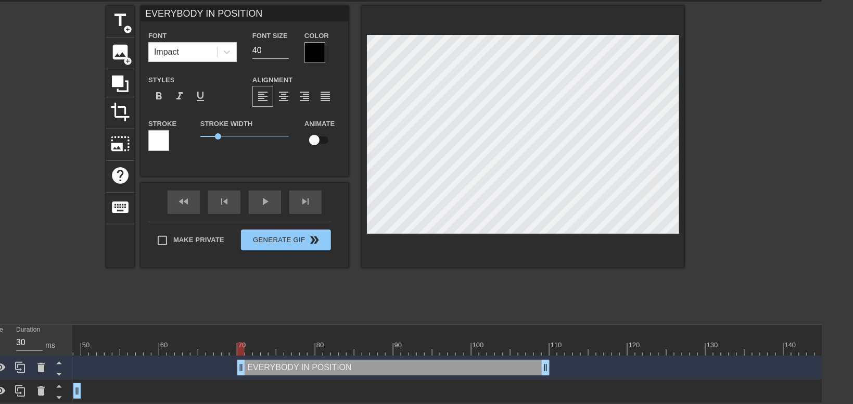
drag, startPoint x: 436, startPoint y: 365, endPoint x: 240, endPoint y: 358, distance: 195.8
click at [240, 358] on div "EVERYBODY IN POSITION drag_handle drag_handle" at bounding box center [499, 367] width 1601 height 23
click at [21, 364] on icon at bounding box center [20, 367] width 10 height 11
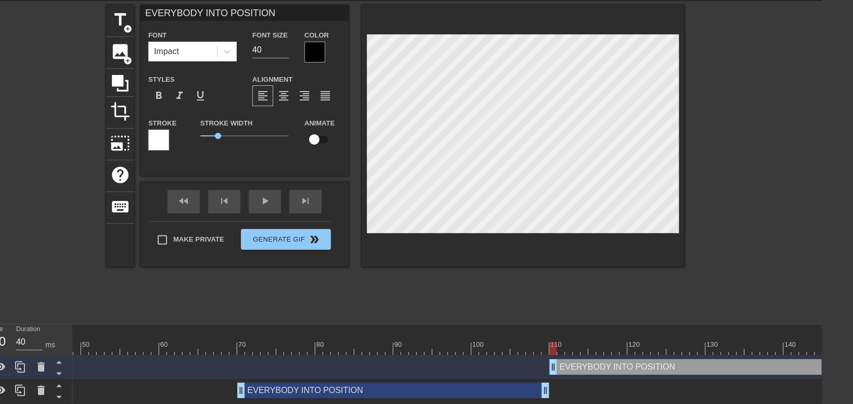
drag, startPoint x: 396, startPoint y: 369, endPoint x: 705, endPoint y: 364, distance: 309.2
click at [705, 364] on div "EVERYBODY INTO POSITION drag_handle drag_handle" at bounding box center [706, 367] width 312 height 16
click at [192, 211] on div "fast_rewind" at bounding box center [184, 201] width 32 height 23
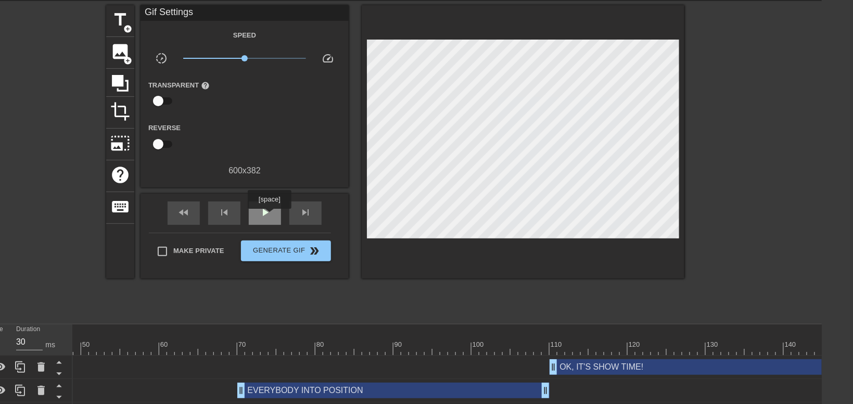
click at [268, 216] on span "play_arrow" at bounding box center [265, 212] width 12 height 12
drag, startPoint x: 543, startPoint y: 391, endPoint x: 463, endPoint y: 385, distance: 79.9
click at [464, 385] on div "EVERYBODY INTO POSITION drag_handle drag_handle" at bounding box center [354, 391] width 234 height 16
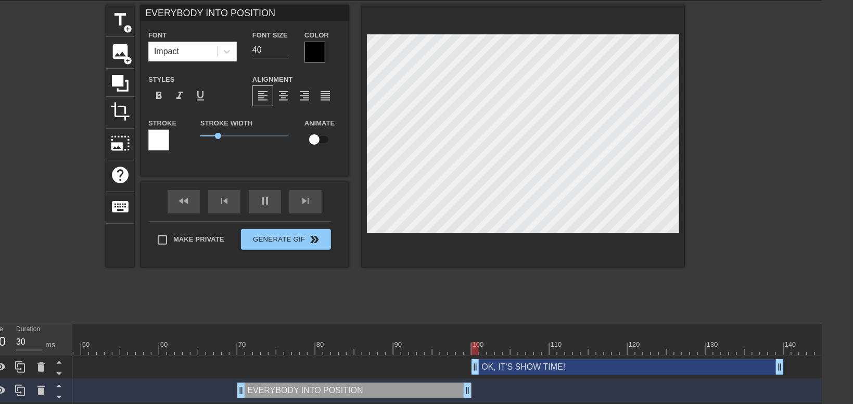
drag, startPoint x: 608, startPoint y: 365, endPoint x: 528, endPoint y: 367, distance: 80.7
click at [528, 367] on div "OK, IT'S SHOW TIME! drag_handle drag_handle" at bounding box center [628, 367] width 312 height 16
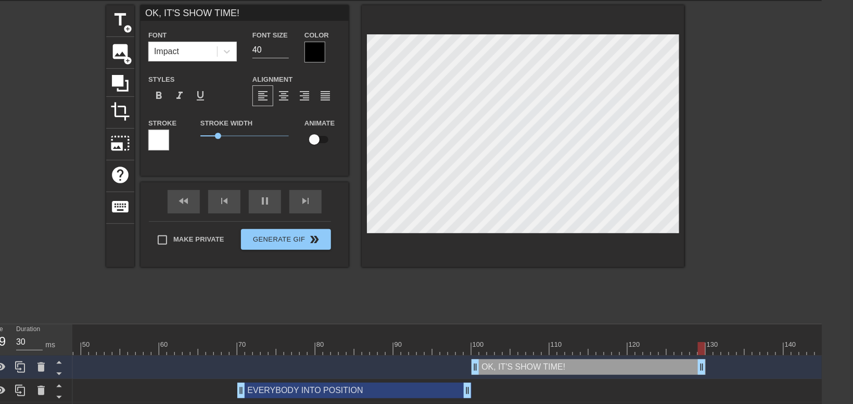
drag, startPoint x: 777, startPoint y: 370, endPoint x: 698, endPoint y: 369, distance: 79.1
click at [698, 369] on div "OK, IT'S SHOW TIME! drag_handle drag_handle" at bounding box center [589, 367] width 234 height 16
click at [267, 197] on div "fast_rewind skip_previous pause skip_next" at bounding box center [245, 201] width 170 height 39
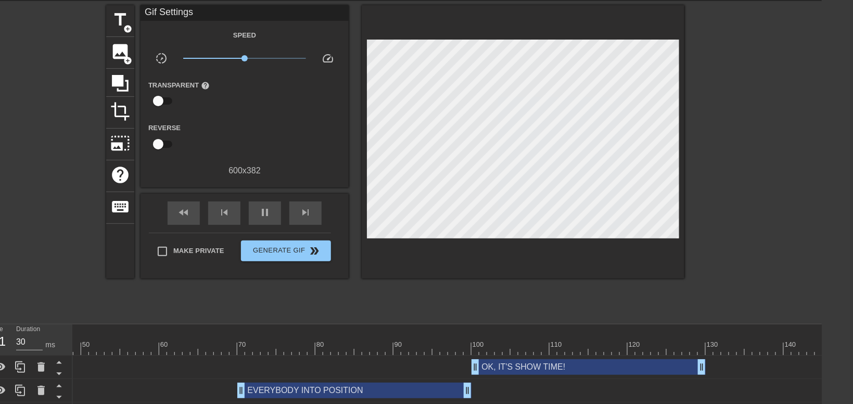
click at [570, 366] on div "OK, IT'S SHOW TIME! drag_handle drag_handle" at bounding box center [589, 367] width 234 height 16
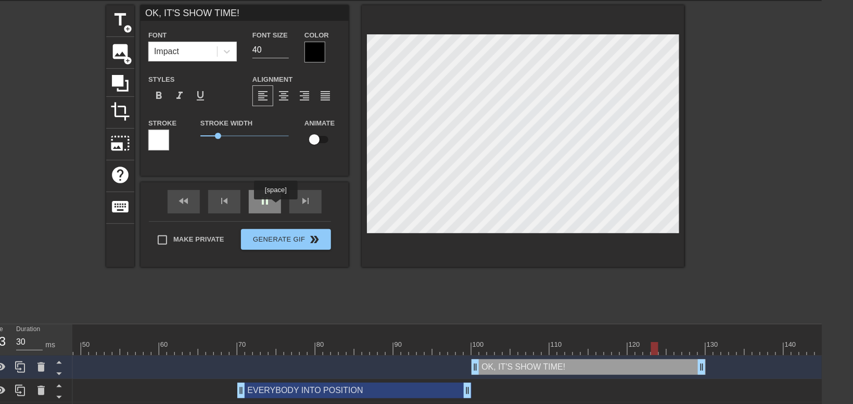
click at [273, 204] on div "pause" at bounding box center [265, 201] width 32 height 23
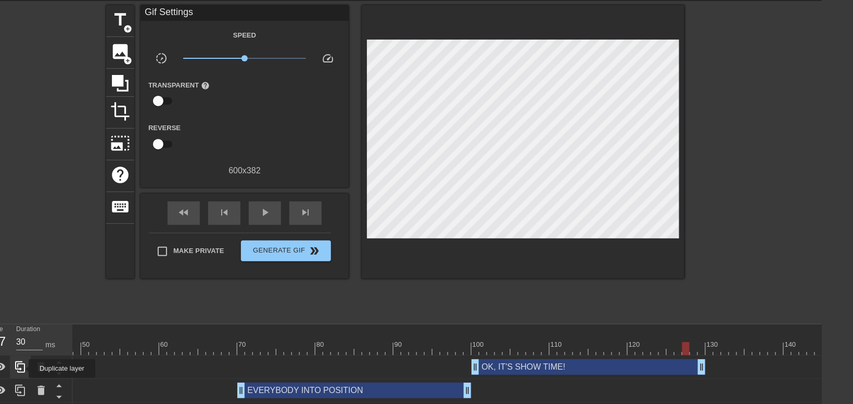
click at [22, 369] on icon at bounding box center [20, 367] width 12 height 12
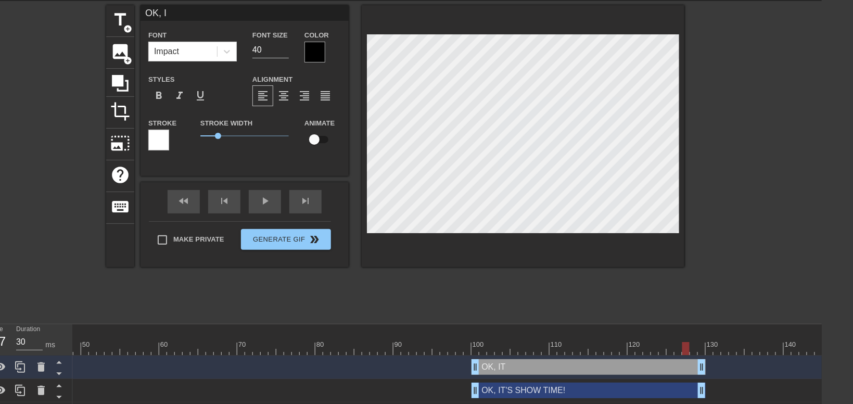
scroll to position [0, 0]
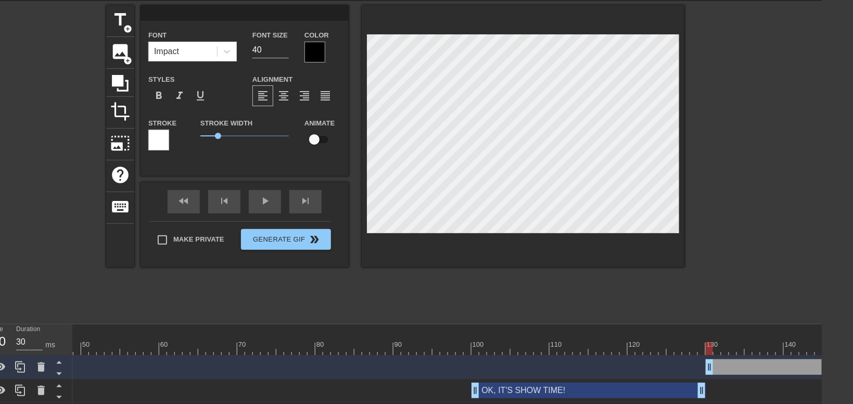
drag, startPoint x: 572, startPoint y: 369, endPoint x: 805, endPoint y: 369, distance: 233.2
click at [805, 369] on div "drag_handle drag_handle" at bounding box center [823, 367] width 234 height 16
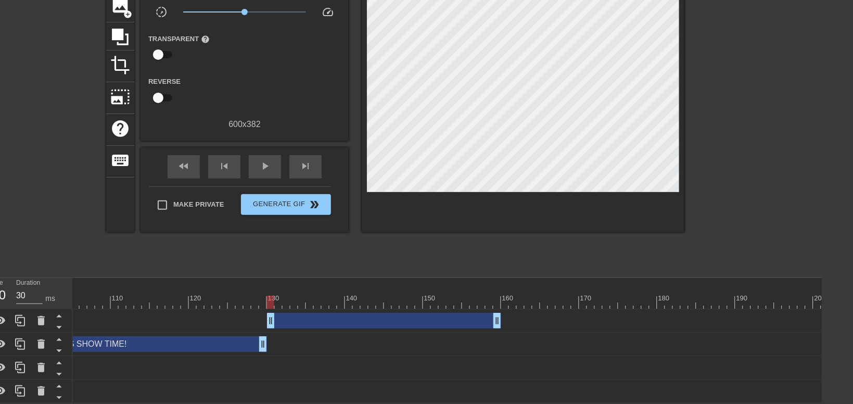
scroll to position [0, 849]
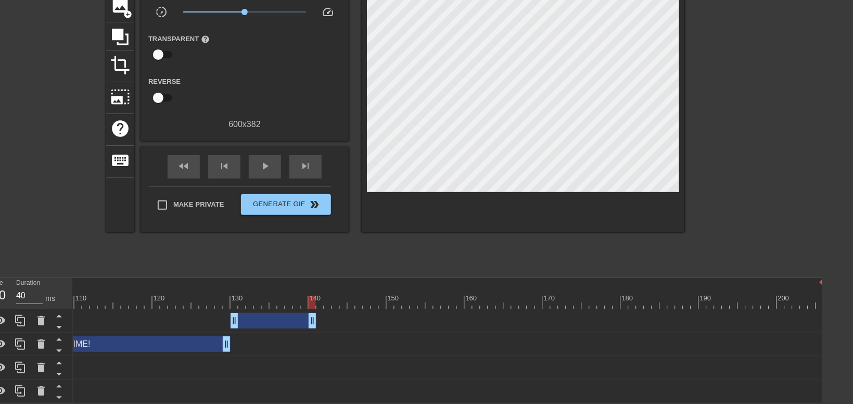
drag, startPoint x: 460, startPoint y: 323, endPoint x: 313, endPoint y: 325, distance: 146.8
click at [313, 325] on div "drag_handle drag_handle" at bounding box center [274, 321] width 86 height 16
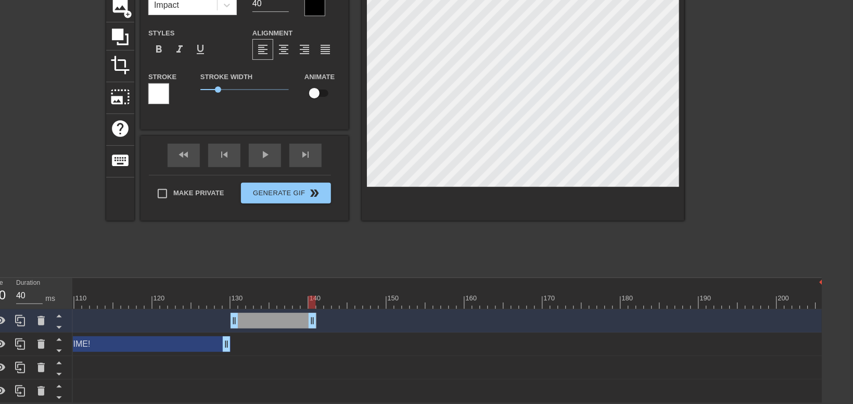
click at [203, 340] on div "OK, IT'S SHOW TIME! drag_handle drag_handle" at bounding box center [113, 344] width 234 height 16
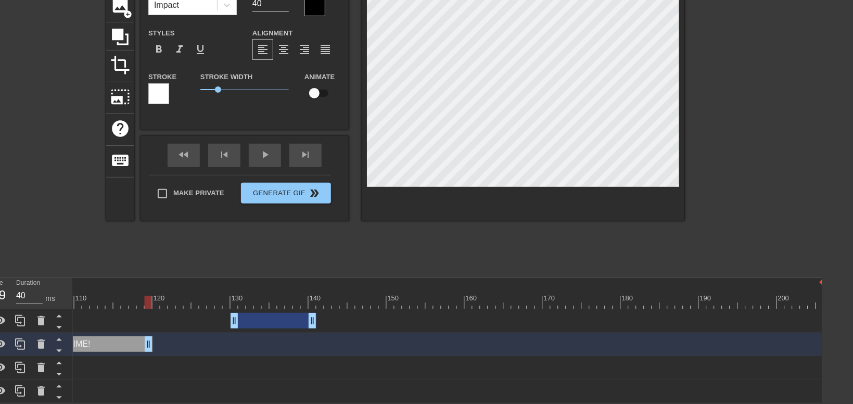
drag, startPoint x: 226, startPoint y: 343, endPoint x: 146, endPoint y: 341, distance: 80.2
click at [146, 341] on div "OK, IT'S SHOW TIME! drag_handle drag_handle" at bounding box center [74, 344] width 156 height 16
drag, startPoint x: 274, startPoint y: 314, endPoint x: 193, endPoint y: 320, distance: 81.4
click at [193, 320] on div "drag_handle drag_handle" at bounding box center [188, 321] width 86 height 16
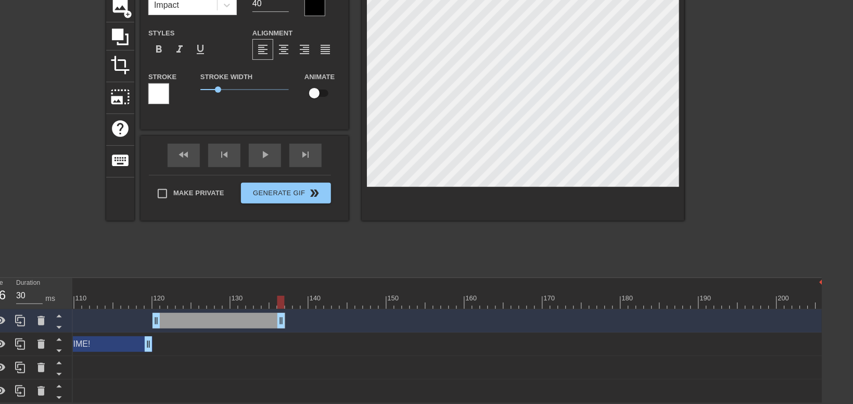
drag, startPoint x: 234, startPoint y: 319, endPoint x: 283, endPoint y: 325, distance: 49.4
click at [283, 325] on div "drag_handle drag_handle" at bounding box center [219, 321] width 133 height 16
click at [251, 321] on div "drag_handle drag_handle" at bounding box center [219, 321] width 133 height 16
click at [278, 322] on div "NEX drag_handle drag_handle" at bounding box center [219, 321] width 133 height 16
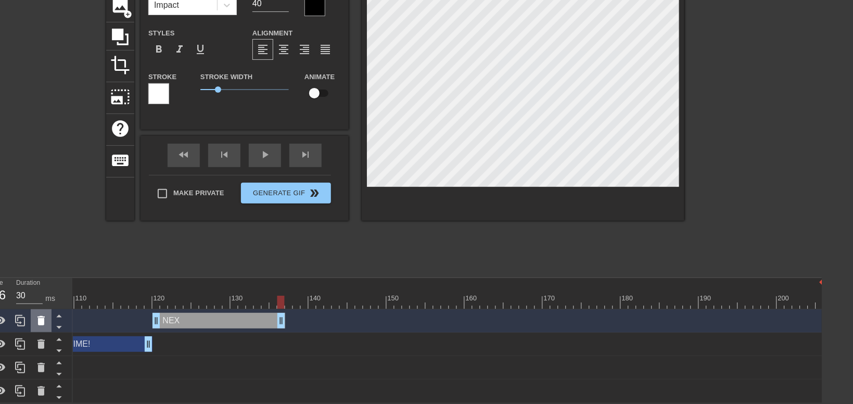
click at [46, 322] on icon at bounding box center [41, 320] width 12 height 12
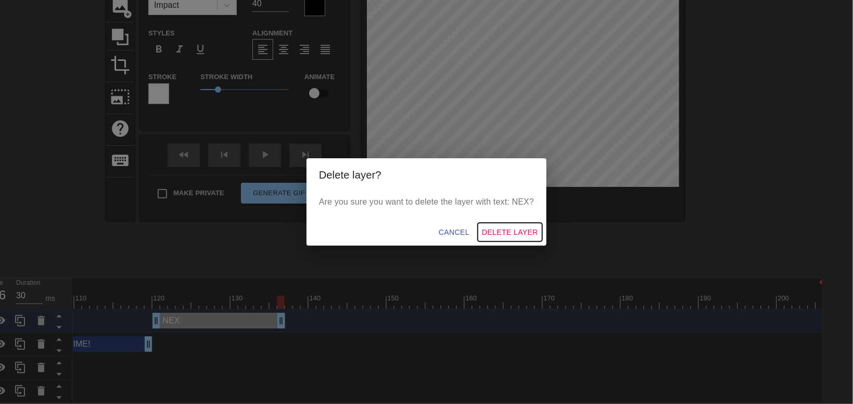
click at [515, 229] on span "Delete Layer" at bounding box center [510, 232] width 56 height 13
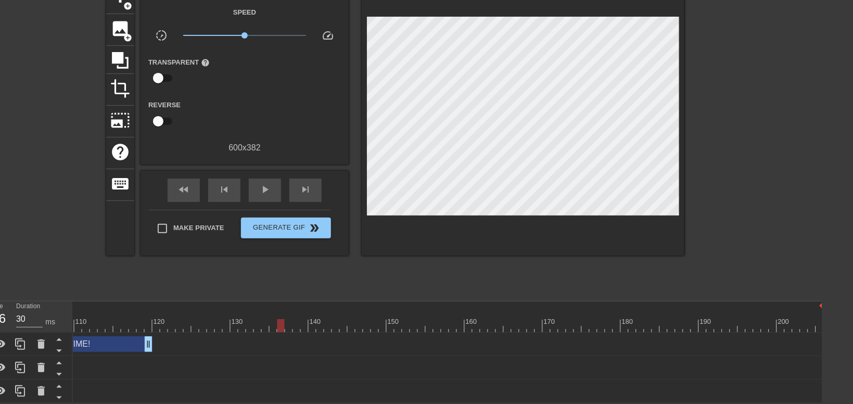
scroll to position [59, 31]
click at [121, 346] on div "OK, IT'S SHOW TIME! drag_handle drag_handle" at bounding box center [74, 344] width 156 height 16
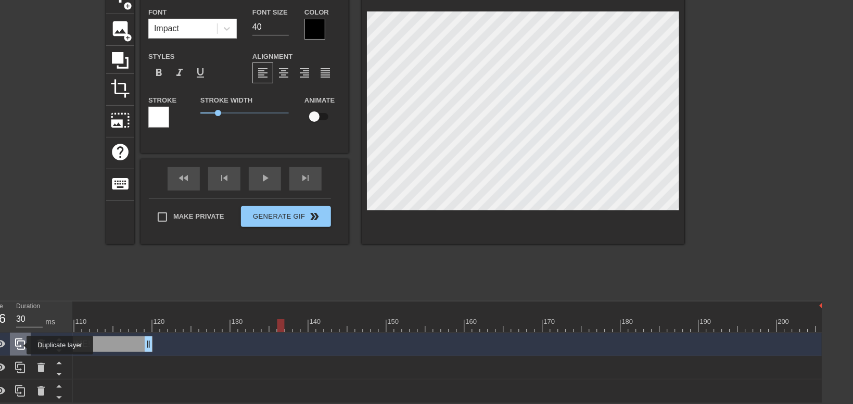
click at [20, 345] on icon at bounding box center [20, 344] width 12 height 12
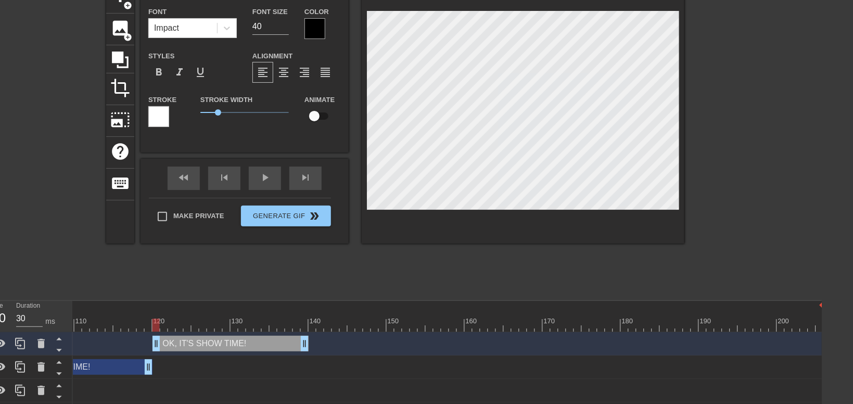
drag, startPoint x: 105, startPoint y: 345, endPoint x: 258, endPoint y: 338, distance: 153.7
click at [258, 338] on div "OK, IT'S SHOW TIME! drag_handle drag_handle" at bounding box center [231, 344] width 156 height 16
drag, startPoint x: 306, startPoint y: 342, endPoint x: 301, endPoint y: 352, distance: 10.5
click at [301, 352] on div "NEX drag_handle drag_handle" at bounding box center [23, 343] width 1601 height 23
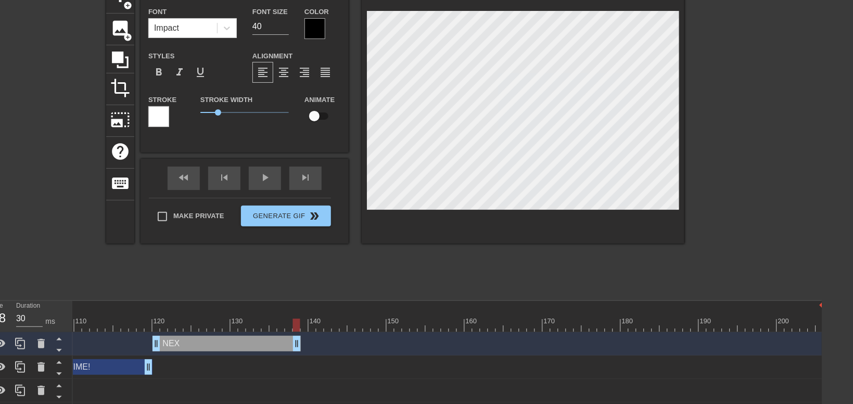
click at [253, 341] on div "NEX drag_handle drag_handle" at bounding box center [227, 344] width 148 height 16
click at [342, 318] on div at bounding box center [342, 321] width 2 height 10
click at [254, 323] on div at bounding box center [23, 325] width 1601 height 13
click at [243, 345] on div "NEX drag_handle drag_handle" at bounding box center [227, 344] width 148 height 16
click at [263, 27] on input "40" at bounding box center [270, 26] width 36 height 17
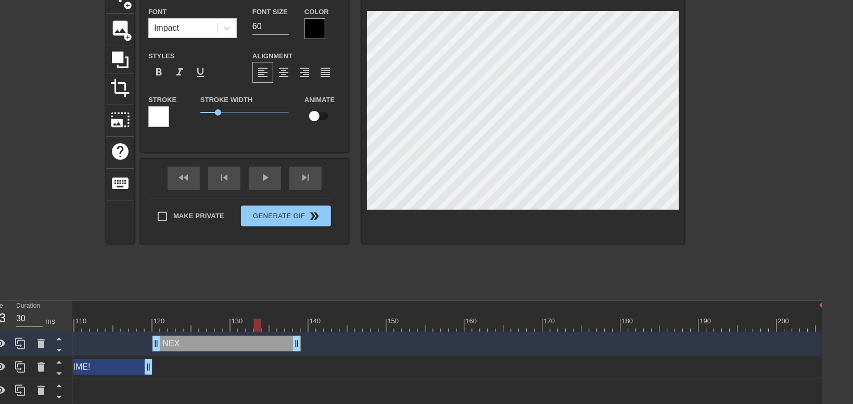
click at [315, 31] on div at bounding box center [314, 28] width 21 height 21
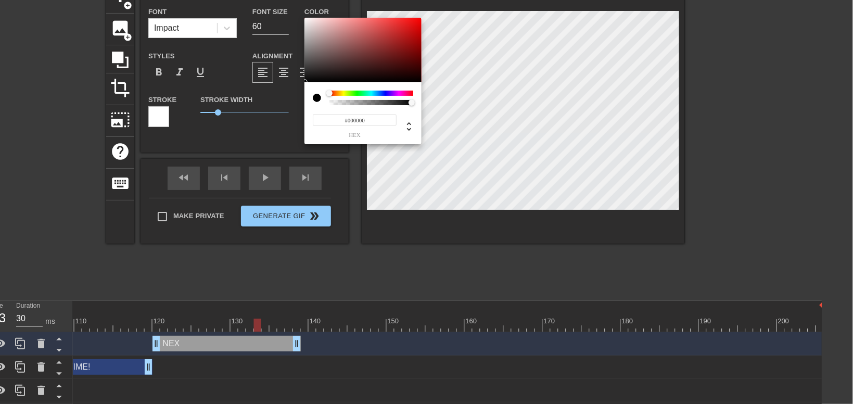
click at [385, 93] on div at bounding box center [371, 93] width 84 height 5
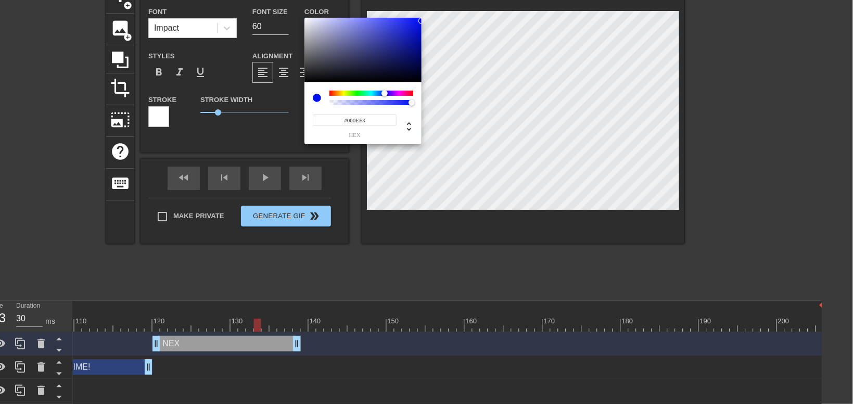
drag, startPoint x: 409, startPoint y: 33, endPoint x: 437, endPoint y: 21, distance: 30.6
click at [422, 21] on div at bounding box center [362, 50] width 117 height 65
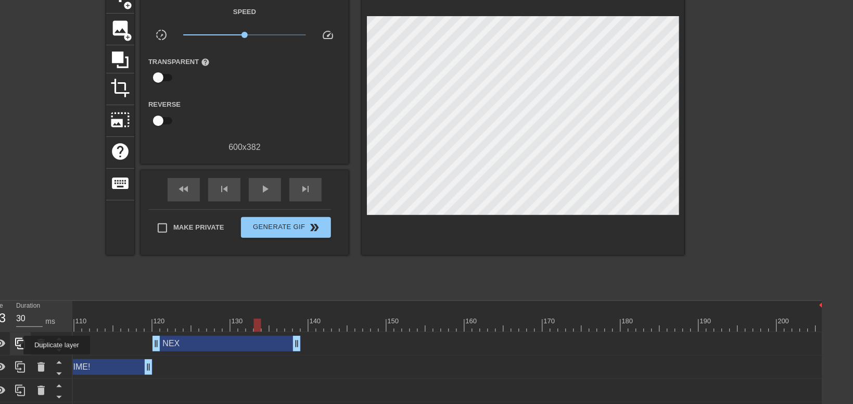
click at [17, 345] on icon at bounding box center [20, 343] width 12 height 12
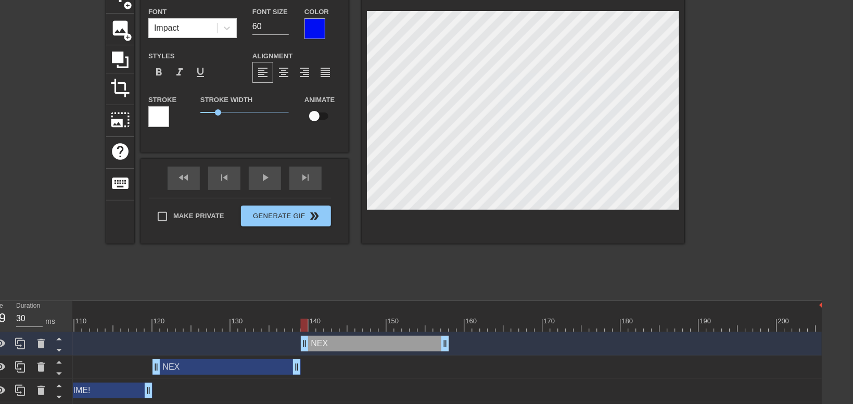
drag, startPoint x: 223, startPoint y: 344, endPoint x: 370, endPoint y: 345, distance: 147.3
click at [370, 345] on div "NEX drag_handle drag_handle" at bounding box center [375, 344] width 148 height 16
click at [359, 339] on div "NEX drag_handle drag_handle" at bounding box center [375, 344] width 148 height 16
click at [321, 23] on div at bounding box center [314, 28] width 21 height 21
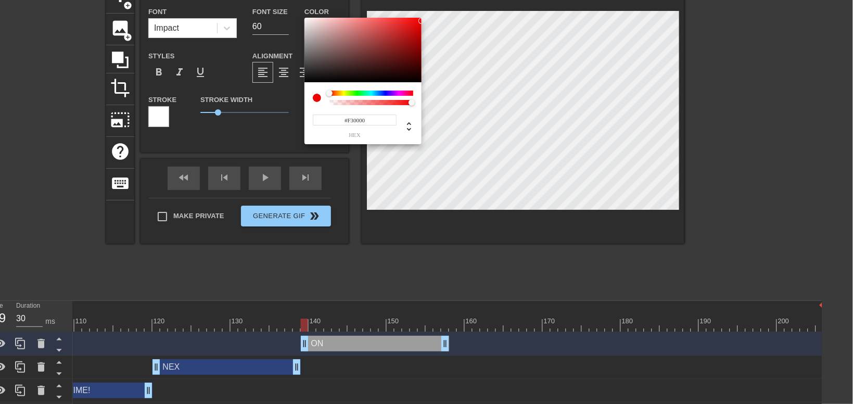
click at [329, 92] on div at bounding box center [371, 93] width 84 height 5
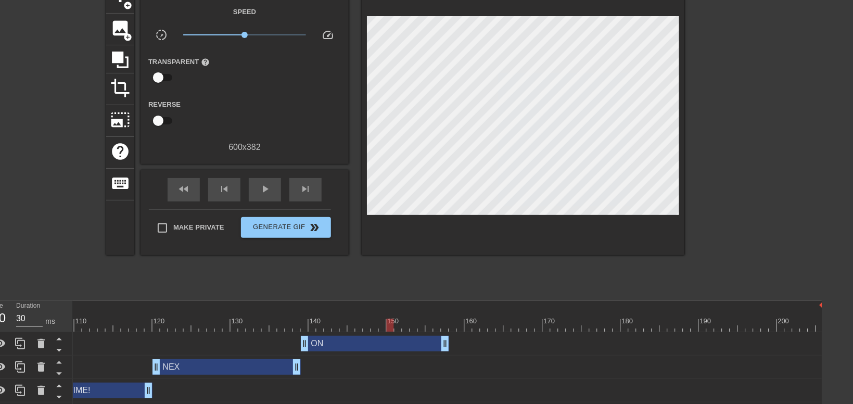
drag, startPoint x: 306, startPoint y: 323, endPoint x: 392, endPoint y: 327, distance: 86.5
click at [392, 327] on div at bounding box center [390, 325] width 7 height 13
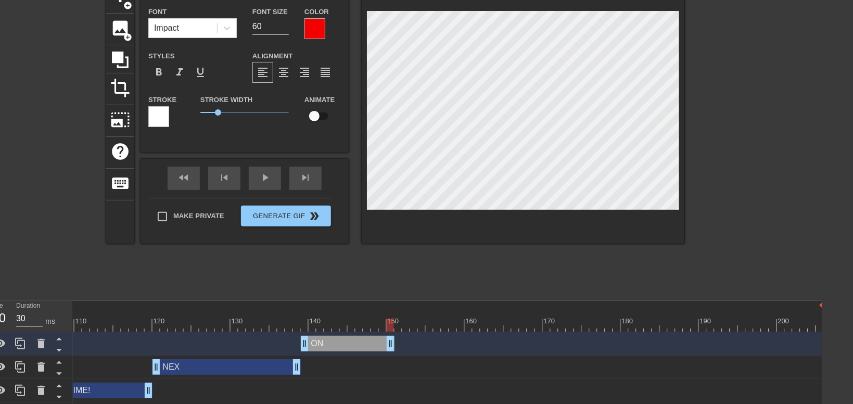
drag, startPoint x: 446, startPoint y: 342, endPoint x: 387, endPoint y: 341, distance: 58.3
click at [387, 341] on div "ON drag_handle drag_handle" at bounding box center [348, 344] width 94 height 16
click at [187, 174] on div "fast_rewind skip_previous play_arrow skip_next" at bounding box center [245, 178] width 170 height 39
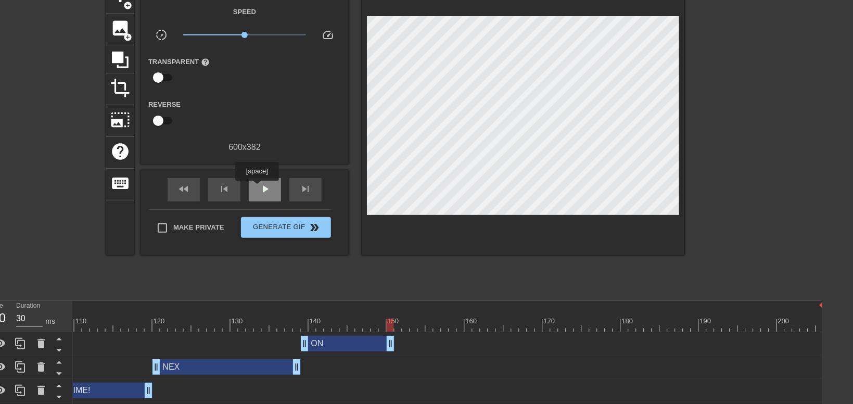
click at [258, 188] on div "play_arrow" at bounding box center [265, 189] width 32 height 23
click at [261, 188] on span "pause" at bounding box center [265, 189] width 12 height 12
click at [223, 364] on div "NEX drag_handle drag_handle" at bounding box center [227, 367] width 148 height 16
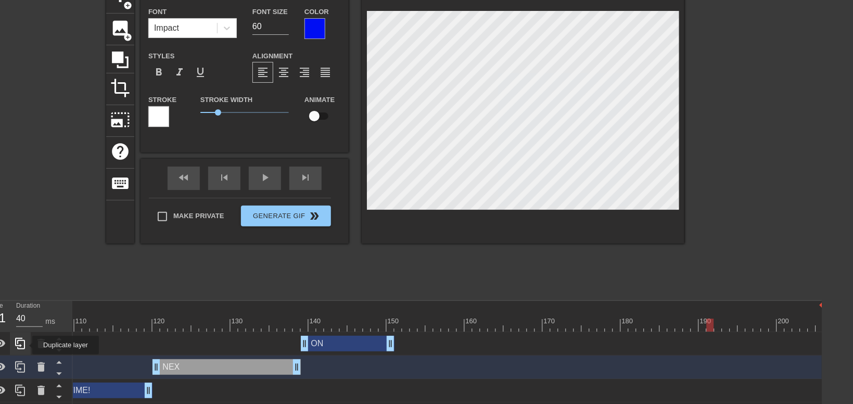
click at [24, 345] on icon at bounding box center [20, 343] width 10 height 11
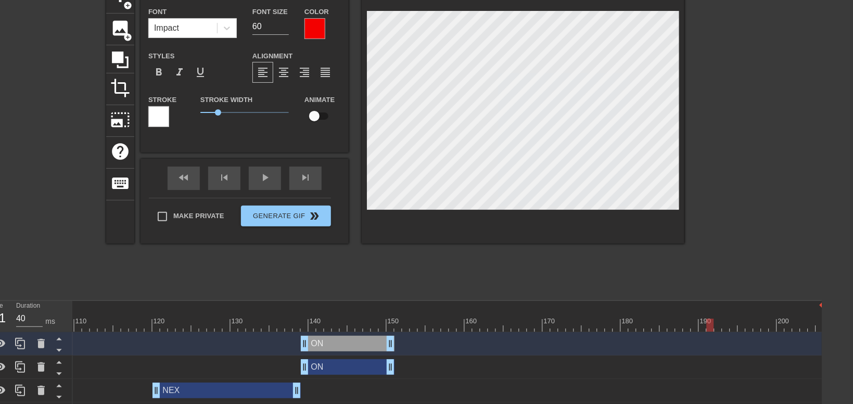
click at [354, 345] on div "ON drag_handle drag_handle" at bounding box center [348, 344] width 94 height 16
click at [41, 343] on icon at bounding box center [40, 343] width 7 height 9
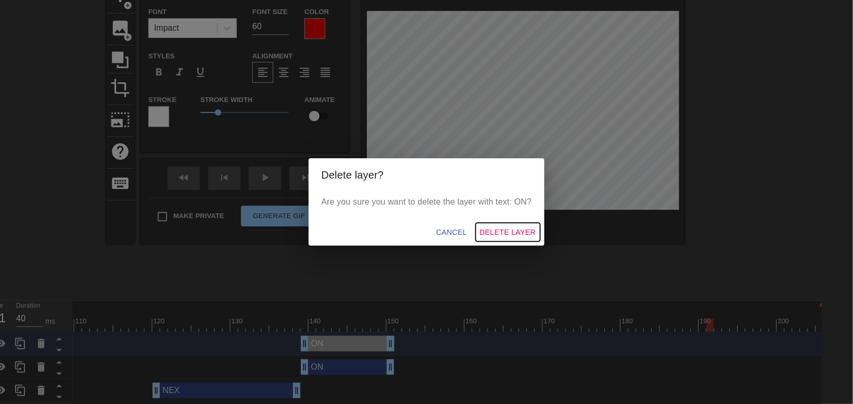
click at [515, 231] on span "Delete Layer" at bounding box center [508, 232] width 56 height 13
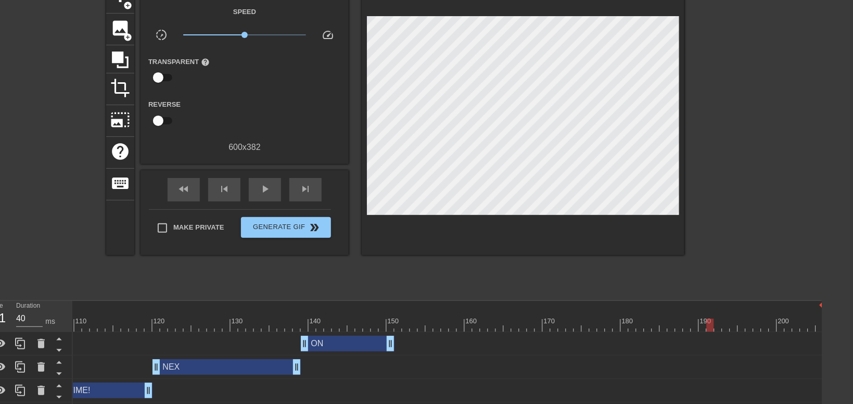
click at [208, 369] on div "NEX drag_handle drag_handle" at bounding box center [227, 367] width 148 height 16
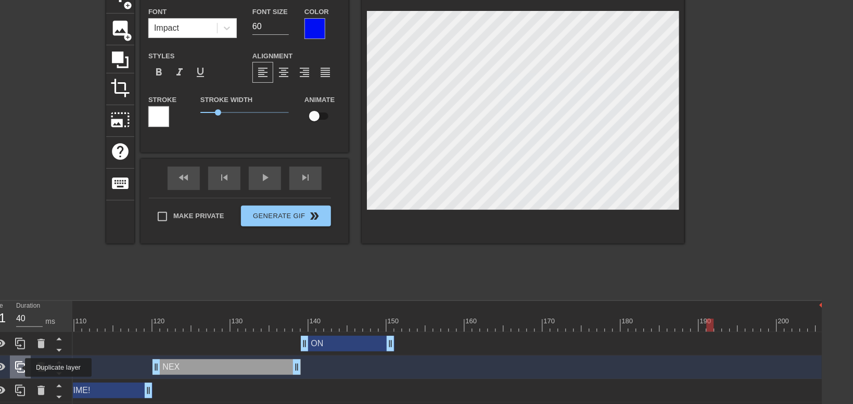
click at [18, 367] on icon at bounding box center [20, 367] width 12 height 12
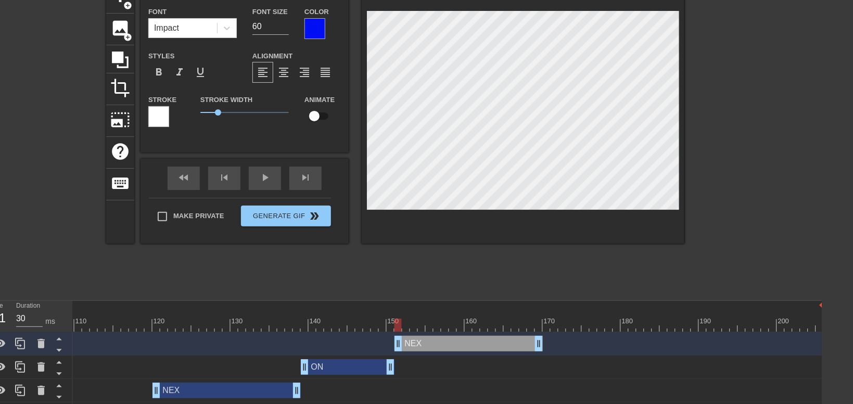
drag, startPoint x: 235, startPoint y: 342, endPoint x: 475, endPoint y: 336, distance: 240.0
click at [475, 336] on div "NEX drag_handle drag_handle" at bounding box center [469, 344] width 148 height 16
drag, startPoint x: 540, startPoint y: 340, endPoint x: 461, endPoint y: 342, distance: 79.7
click at [461, 342] on div "NEX drag_handle drag_handle" at bounding box center [430, 344] width 70 height 16
click at [341, 366] on div "ON drag_handle drag_handle" at bounding box center [348, 367] width 94 height 16
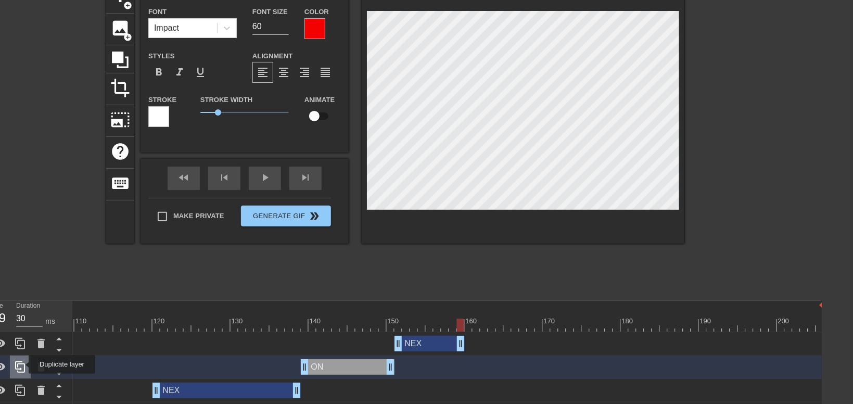
click at [22, 364] on icon at bounding box center [20, 366] width 10 height 11
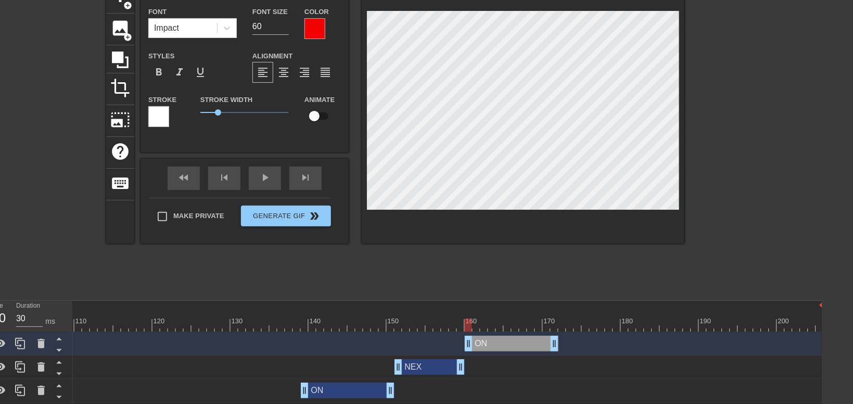
drag, startPoint x: 339, startPoint y: 339, endPoint x: 502, endPoint y: 341, distance: 163.4
click at [502, 341] on div "ON drag_handle drag_handle" at bounding box center [512, 344] width 94 height 16
drag, startPoint x: 554, startPoint y: 344, endPoint x: 538, endPoint y: 345, distance: 15.7
click at [538, 345] on div "ON drag_handle drag_handle" at bounding box center [504, 344] width 78 height 16
click at [428, 365] on div "NEX drag_handle drag_handle" at bounding box center [430, 367] width 70 height 16
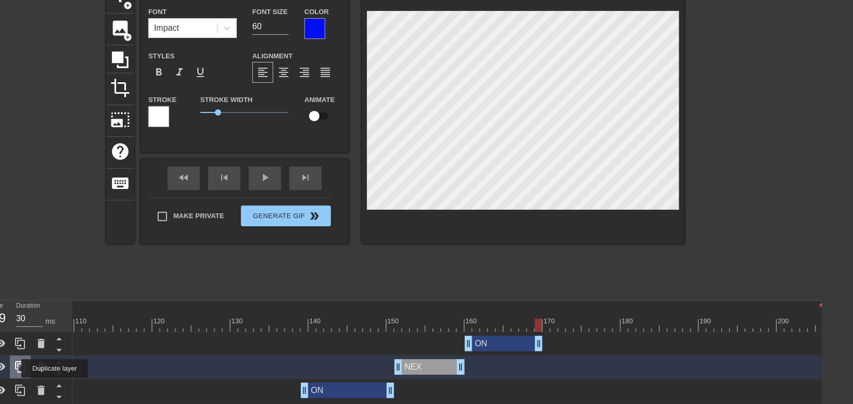
click at [16, 367] on icon at bounding box center [20, 366] width 10 height 11
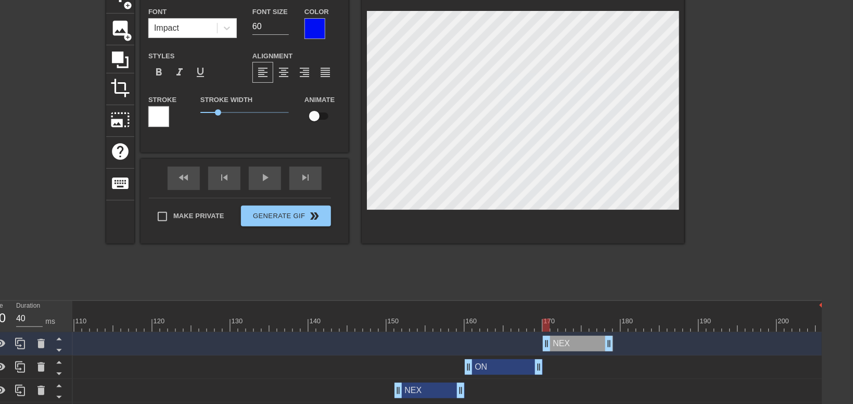
drag, startPoint x: 427, startPoint y: 344, endPoint x: 573, endPoint y: 351, distance: 145.4
click at [573, 351] on div "NEX drag_handle drag_handle" at bounding box center [23, 344] width 1601 height 16
click at [494, 371] on div "ON drag_handle drag_handle" at bounding box center [504, 367] width 78 height 16
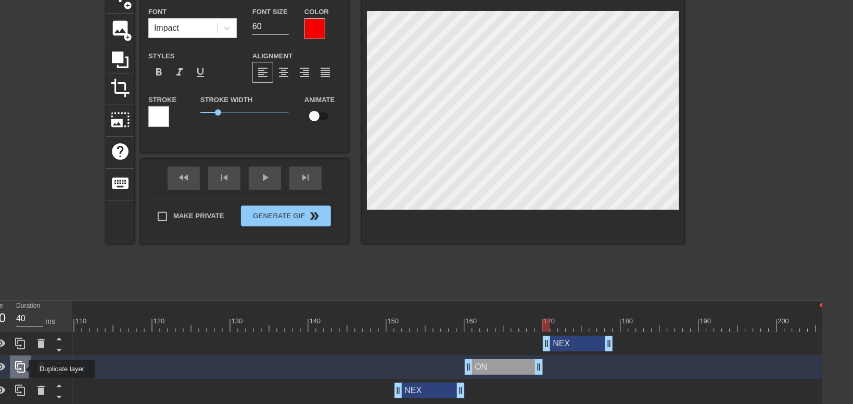
click at [22, 369] on icon at bounding box center [20, 366] width 10 height 11
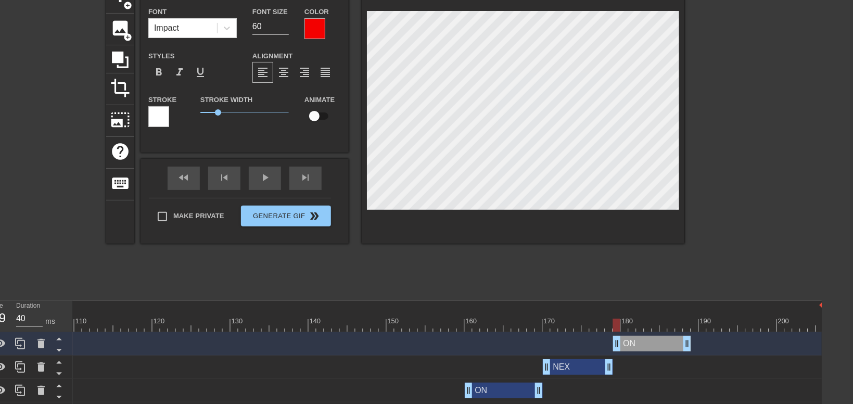
drag, startPoint x: 508, startPoint y: 346, endPoint x: 657, endPoint y: 341, distance: 149.5
click at [657, 341] on div "ON drag_handle drag_handle" at bounding box center [652, 344] width 78 height 16
click at [199, 183] on div "fast_rewind" at bounding box center [184, 178] width 32 height 23
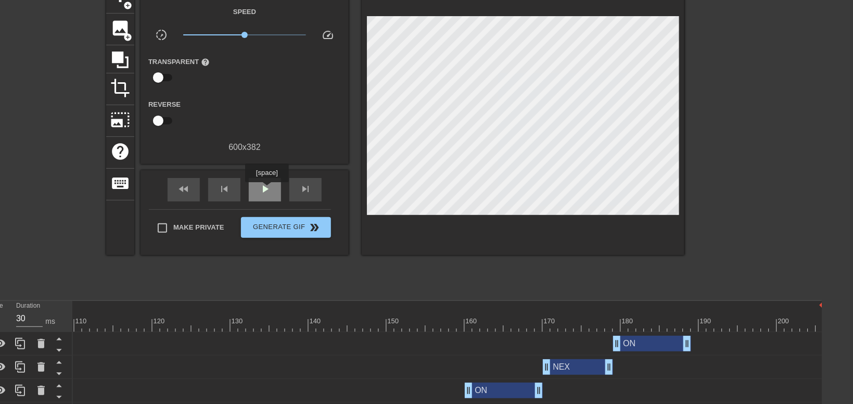
click at [267, 189] on span "play_arrow" at bounding box center [265, 189] width 12 height 12
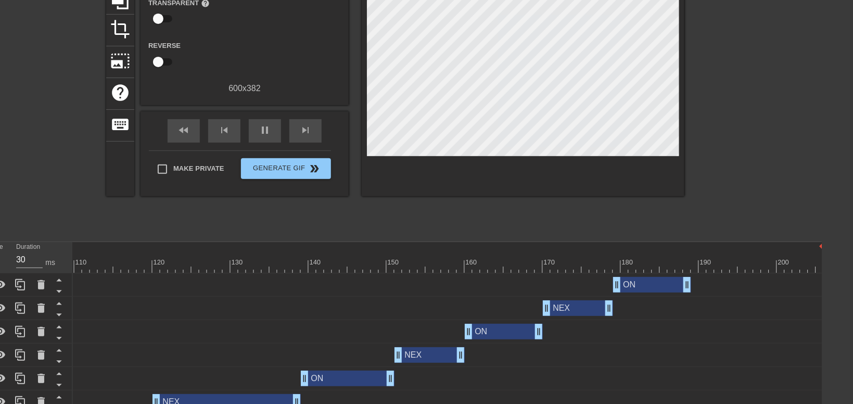
scroll to position [119, 31]
click at [572, 310] on div "NEX drag_handle drag_handle" at bounding box center [578, 308] width 70 height 16
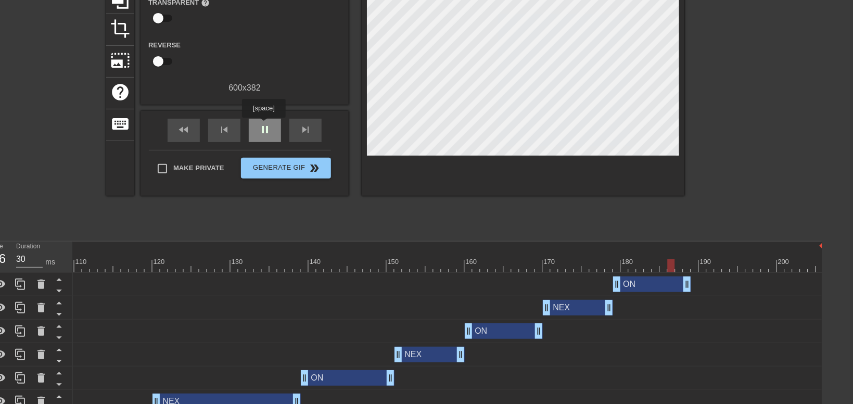
click at [263, 125] on div "pause" at bounding box center [265, 130] width 32 height 23
click at [578, 299] on div "NEX drag_handle drag_handle" at bounding box center [23, 307] width 1601 height 23
click at [574, 303] on div "NEX drag_handle drag_handle" at bounding box center [578, 308] width 70 height 16
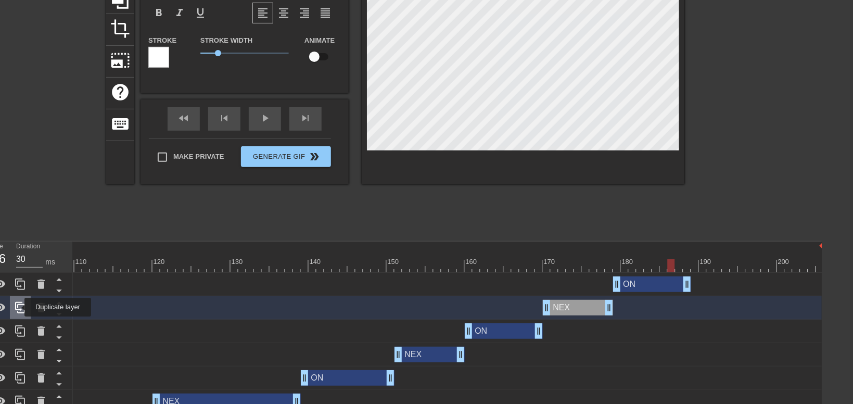
click at [18, 307] on icon at bounding box center [20, 307] width 10 height 11
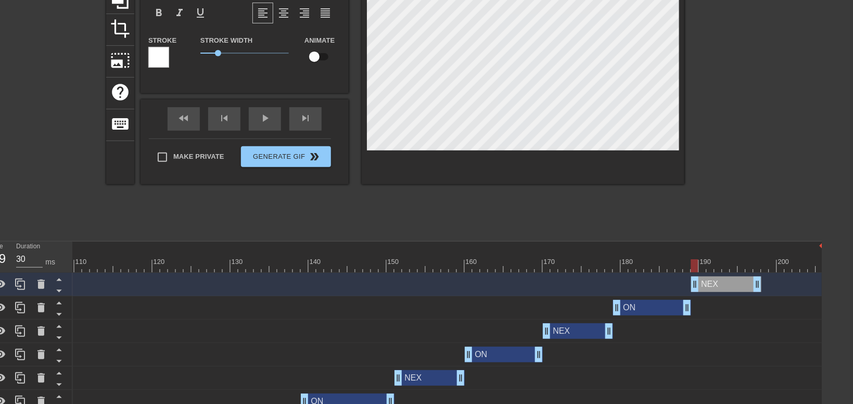
drag, startPoint x: 587, startPoint y: 286, endPoint x: 733, endPoint y: 289, distance: 146.8
click at [733, 289] on div "NEX drag_handle drag_handle" at bounding box center [726, 284] width 70 height 16
click at [662, 307] on div "ON drag_handle drag_handle" at bounding box center [652, 308] width 78 height 16
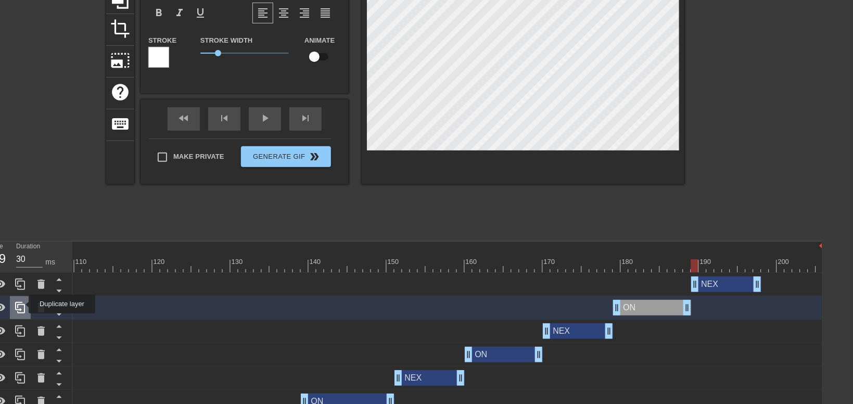
click at [21, 304] on icon at bounding box center [20, 307] width 12 height 12
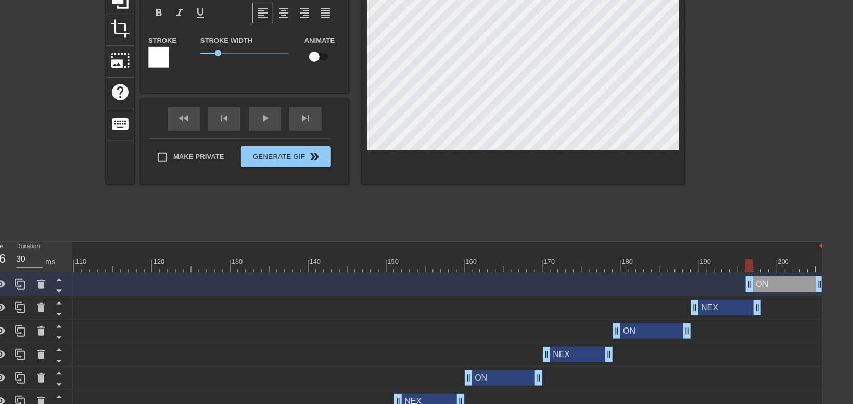
drag, startPoint x: 641, startPoint y: 289, endPoint x: 789, endPoint y: 277, distance: 148.3
click at [789, 277] on div "ON drag_handle drag_handle" at bounding box center [785, 284] width 78 height 16
drag, startPoint x: 751, startPoint y: 284, endPoint x: 764, endPoint y: 285, distance: 13.1
click at [764, 285] on div "ON drag_handle drag_handle" at bounding box center [793, 284] width 62 height 16
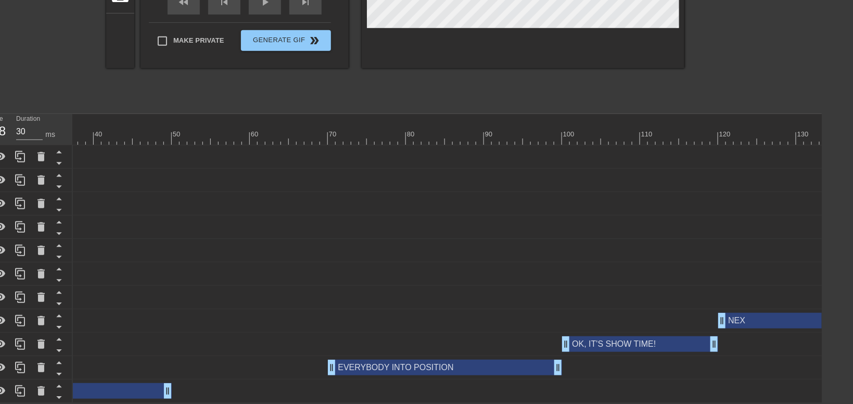
scroll to position [0, 31]
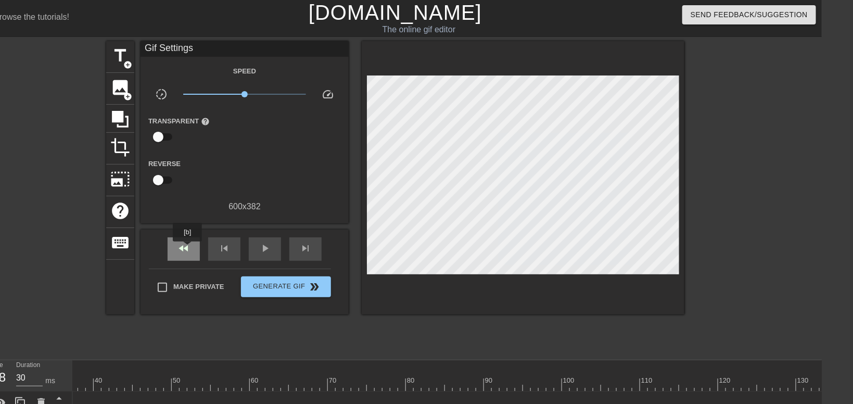
click at [188, 249] on span "fast_rewind" at bounding box center [183, 248] width 12 height 12
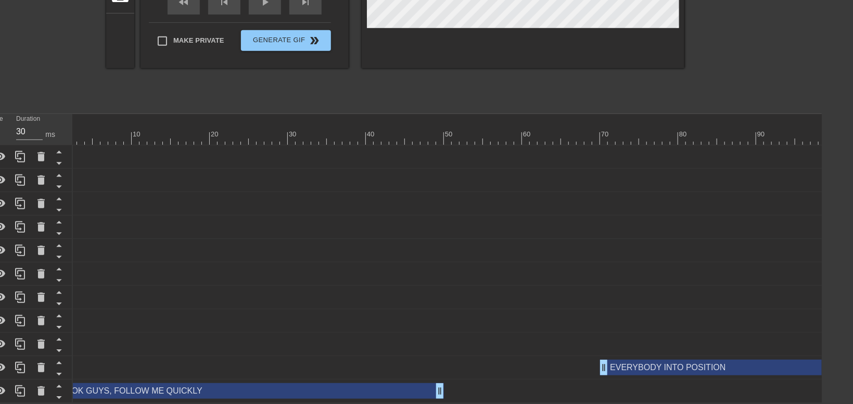
scroll to position [0, 0]
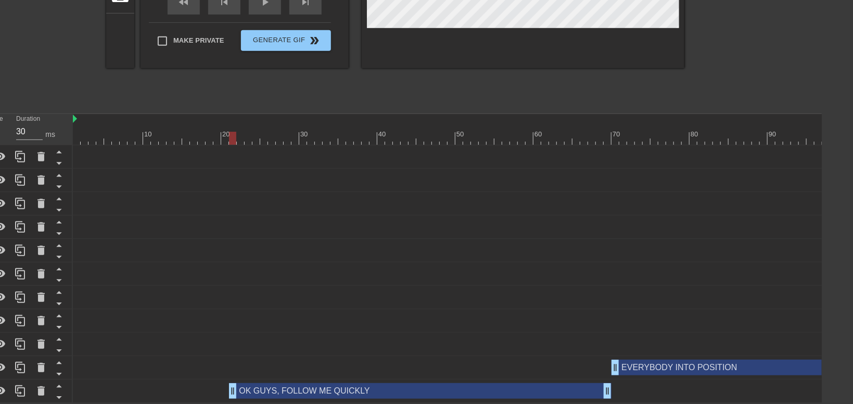
drag, startPoint x: 260, startPoint y: 394, endPoint x: 416, endPoint y: 395, distance: 156.7
click at [416, 395] on div "OK GUYS, FOLLOW ME QUICKLY drag_handle drag_handle" at bounding box center [420, 391] width 383 height 16
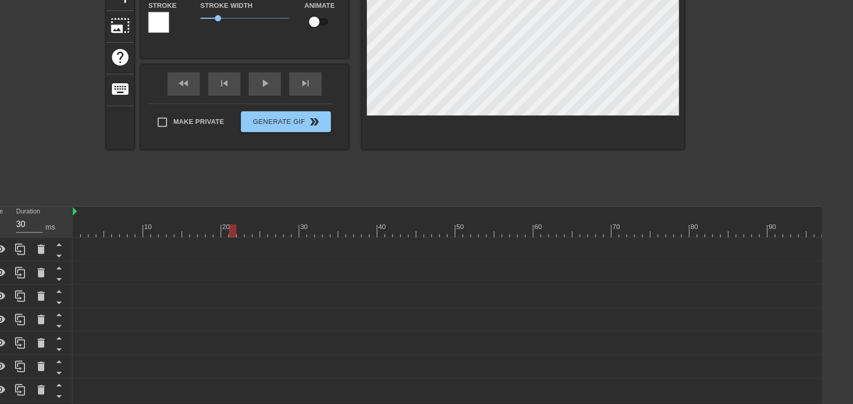
scroll to position [0, 4]
click at [792, 74] on div at bounding box center [775, 44] width 156 height 312
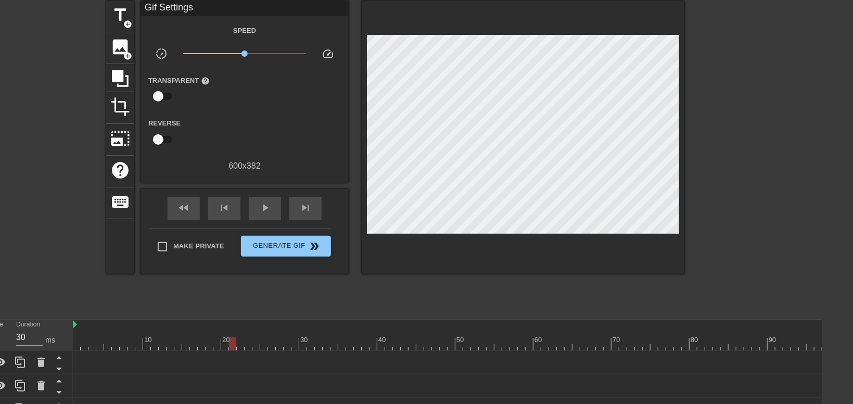
scroll to position [0, 31]
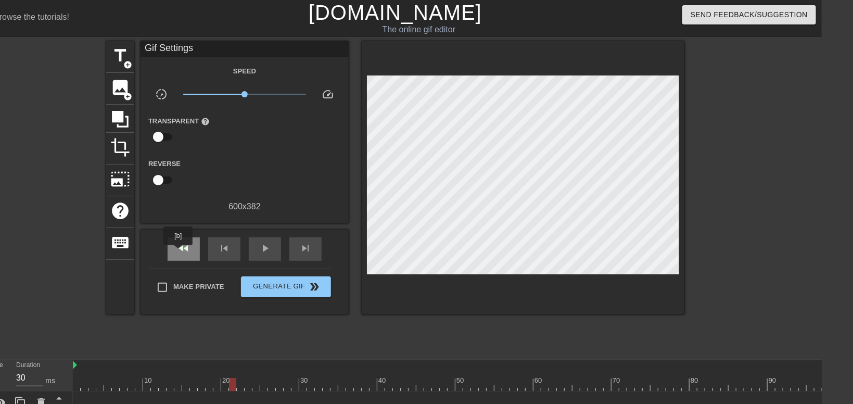
click at [179, 252] on span "fast_rewind" at bounding box center [183, 248] width 12 height 12
click at [259, 250] on span "play_arrow" at bounding box center [265, 248] width 12 height 12
click at [259, 250] on span "pause" at bounding box center [265, 248] width 12 height 12
click at [164, 284] on input "Make Private" at bounding box center [162, 287] width 22 height 22
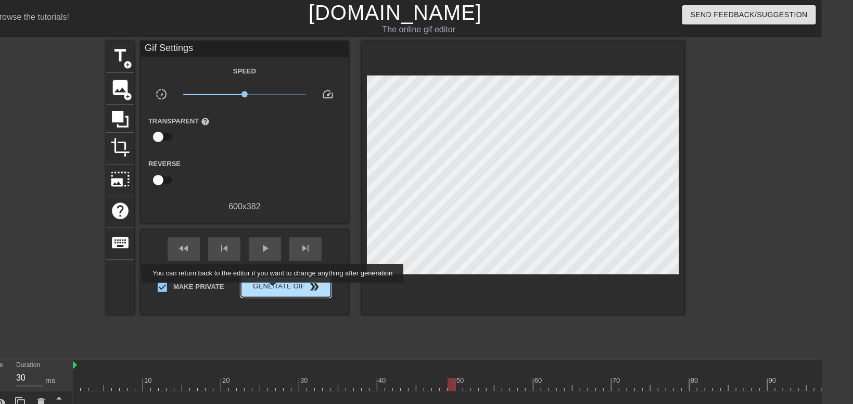
click at [274, 289] on span "Generate Gif double_arrow" at bounding box center [286, 287] width 82 height 12
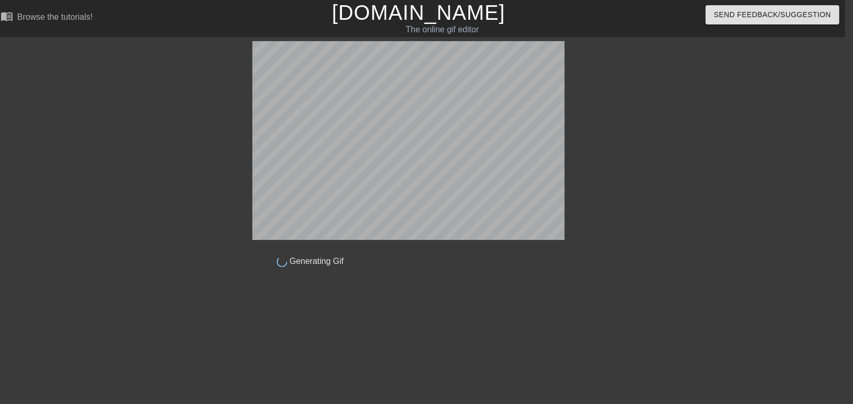
scroll to position [0, 8]
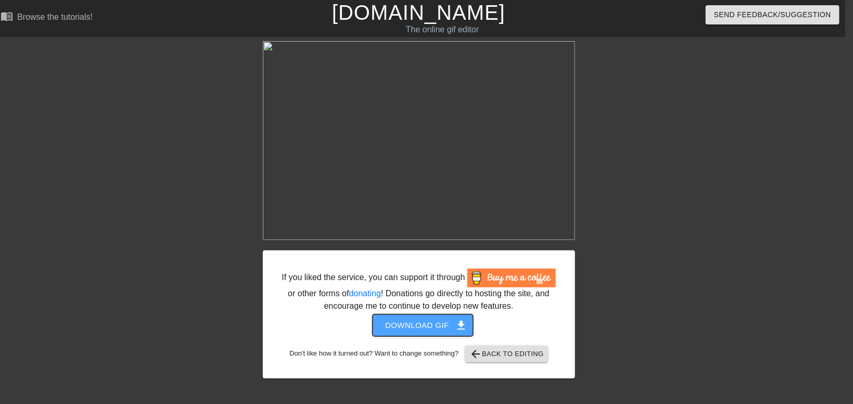
click at [416, 330] on span "Download gif get_app" at bounding box center [422, 326] width 75 height 14
